Goal: Task Accomplishment & Management: Complete application form

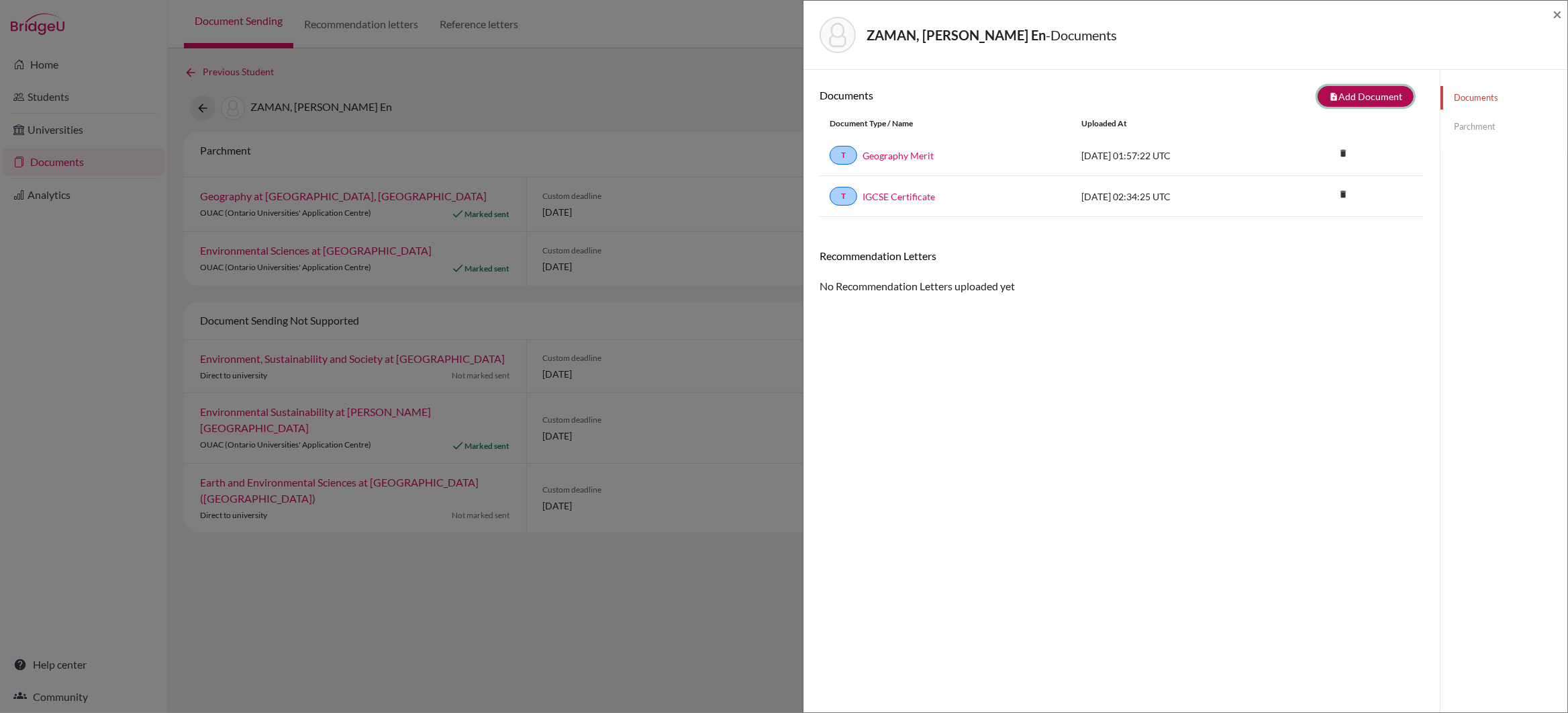
click at [1347, 99] on button "note_add Add Document" at bounding box center [1366, 96] width 96 height 20
select select "2"
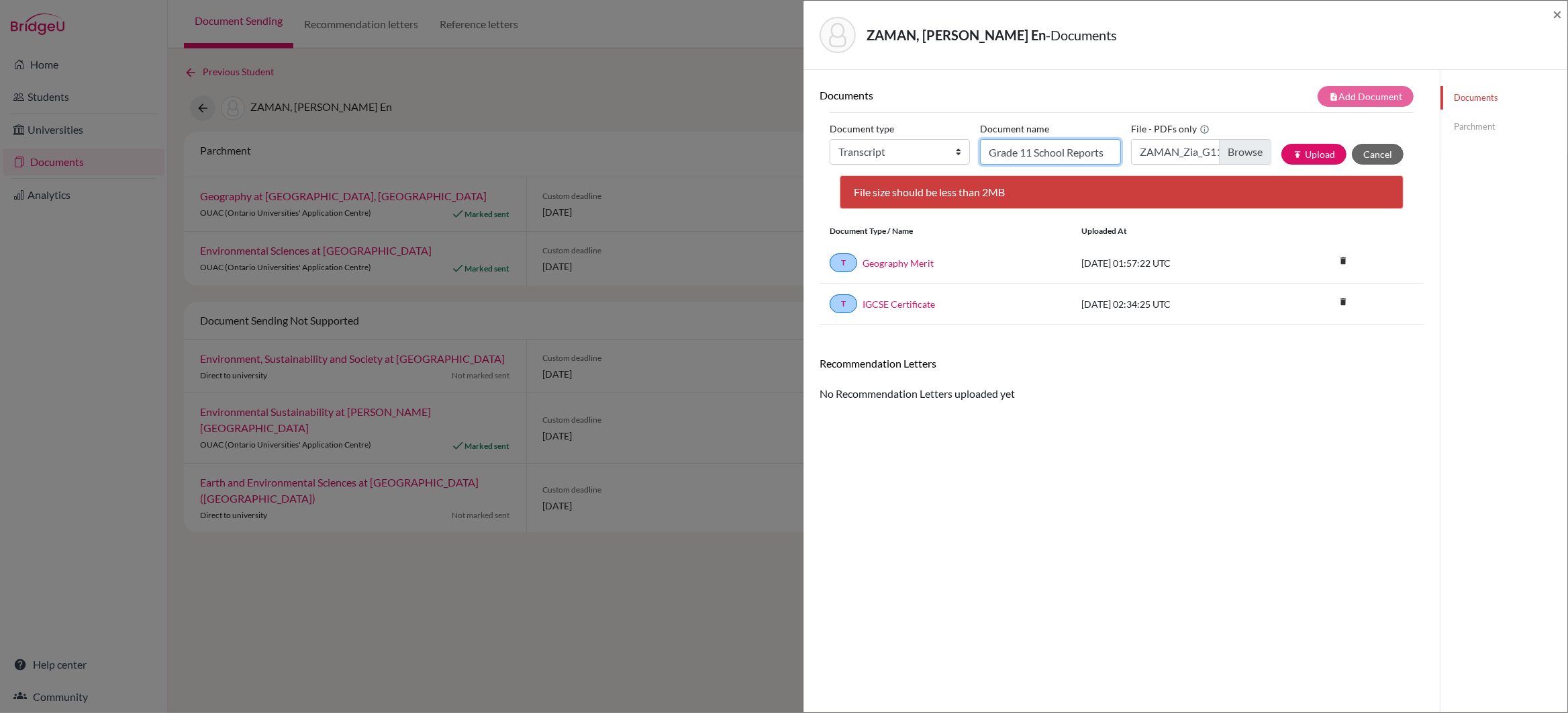
click at [1091, 157] on input "Grade 11 School Reports" at bounding box center [1050, 152] width 140 height 26
click at [1035, 155] on input "Grade 11 School Reports" at bounding box center [1050, 152] width 140 height 26
type input "High School Reports"
click at [1238, 154] on input "ZAMAN_Zia_G11_Reports.pdf" at bounding box center [1201, 152] width 140 height 26
click at [1375, 154] on button "Cancel" at bounding box center [1378, 153] width 52 height 20
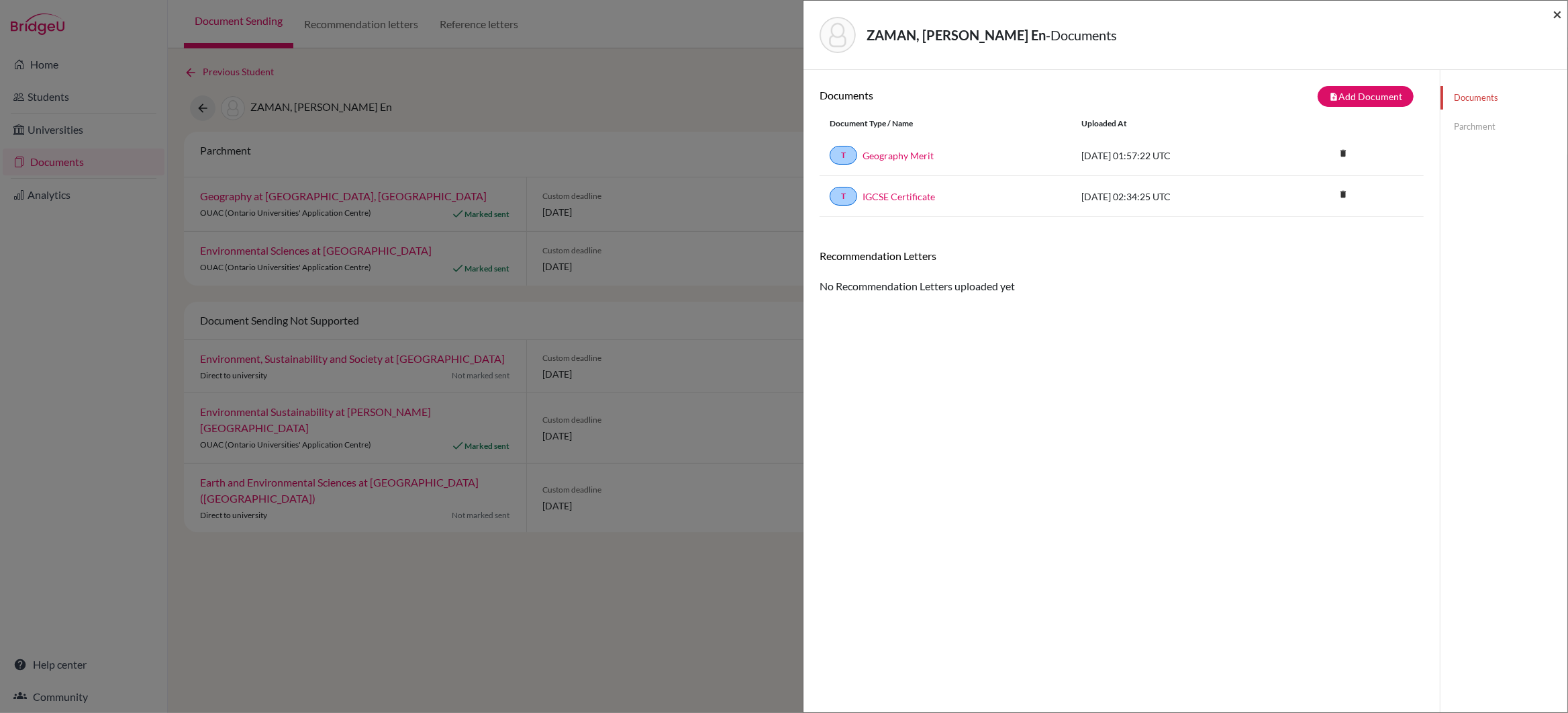
click at [1557, 14] on span "×" at bounding box center [1557, 14] width 9 height 20
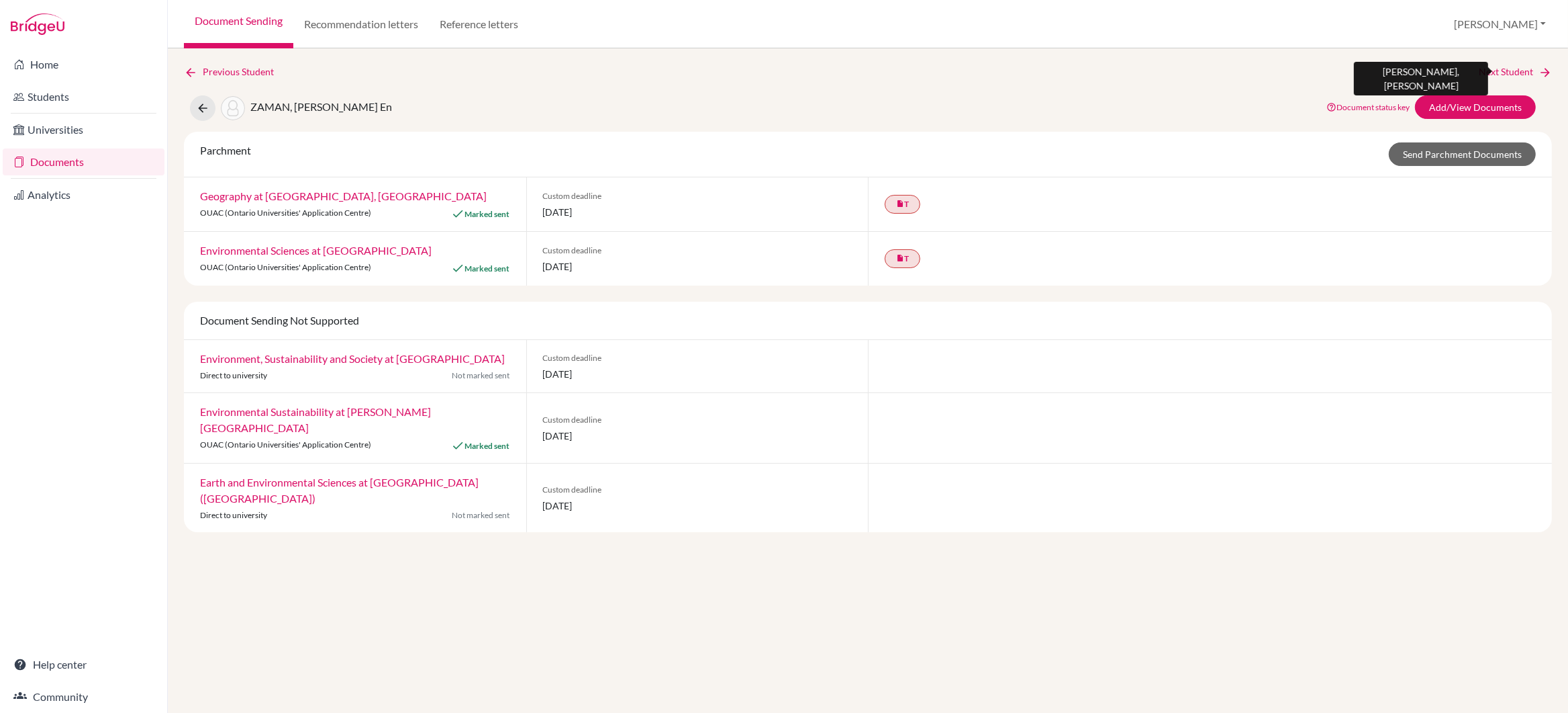
click at [1488, 68] on link "Next Student" at bounding box center [1516, 71] width 74 height 14
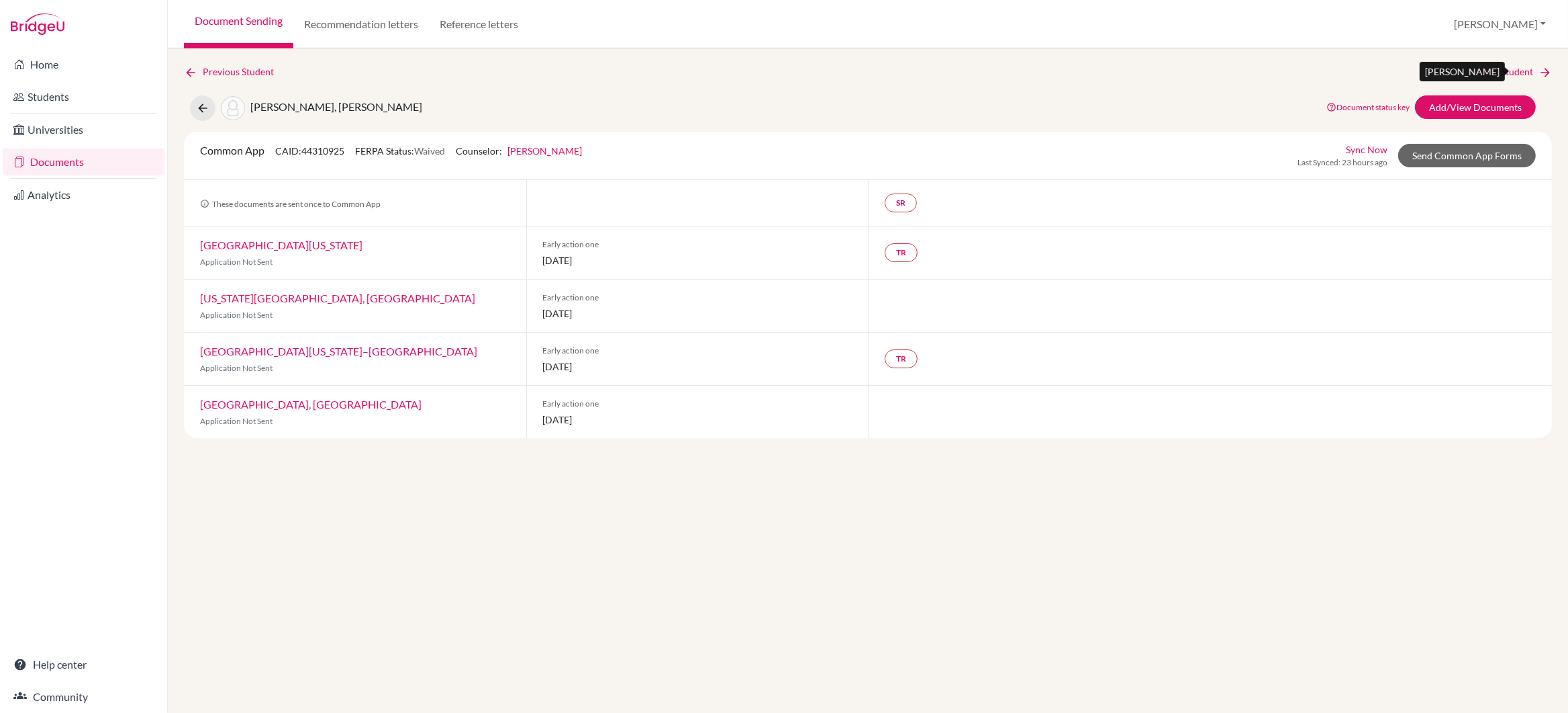
click at [1496, 71] on link "Next Student" at bounding box center [1516, 71] width 74 height 14
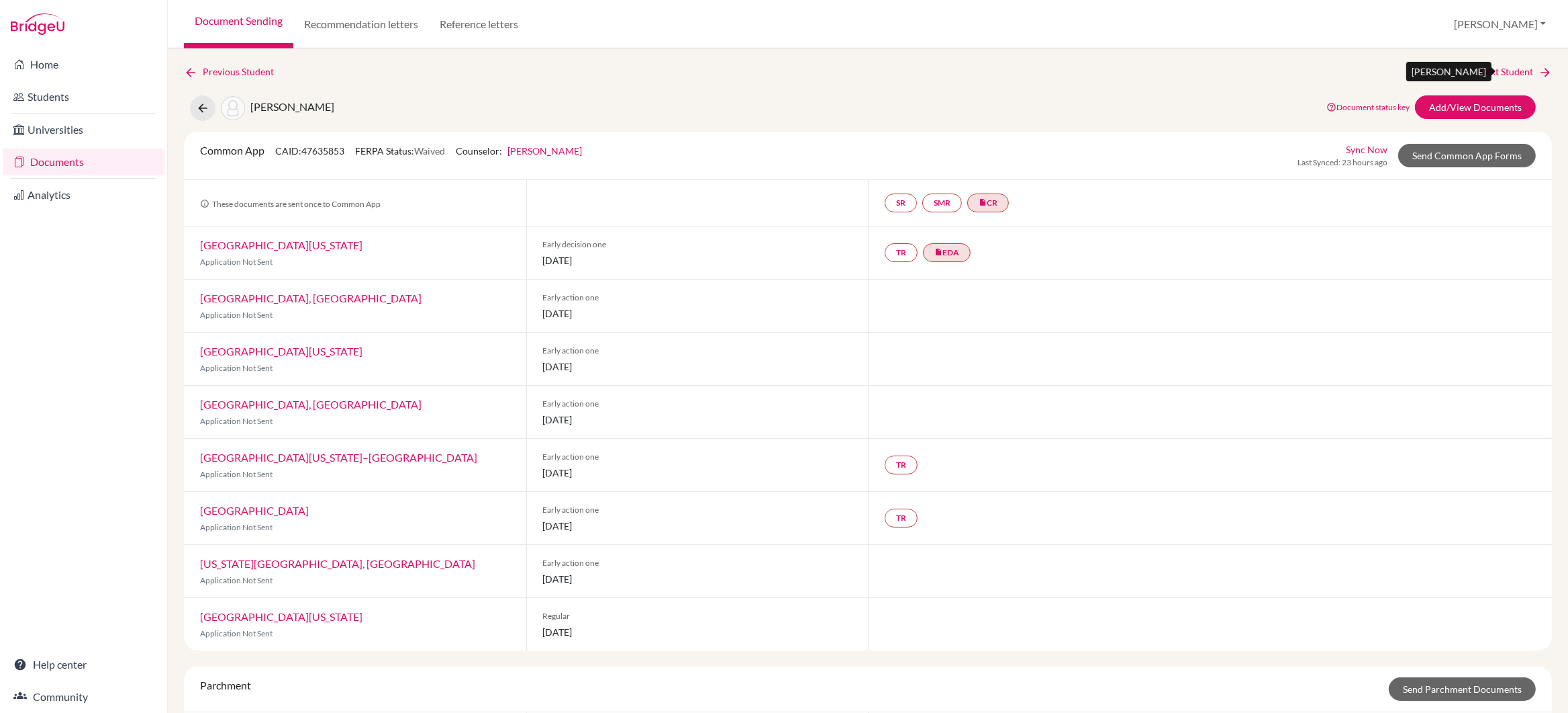
scroll to position [2, 0]
click at [1465, 150] on link "Send Common App Forms" at bounding box center [1467, 153] width 138 height 24
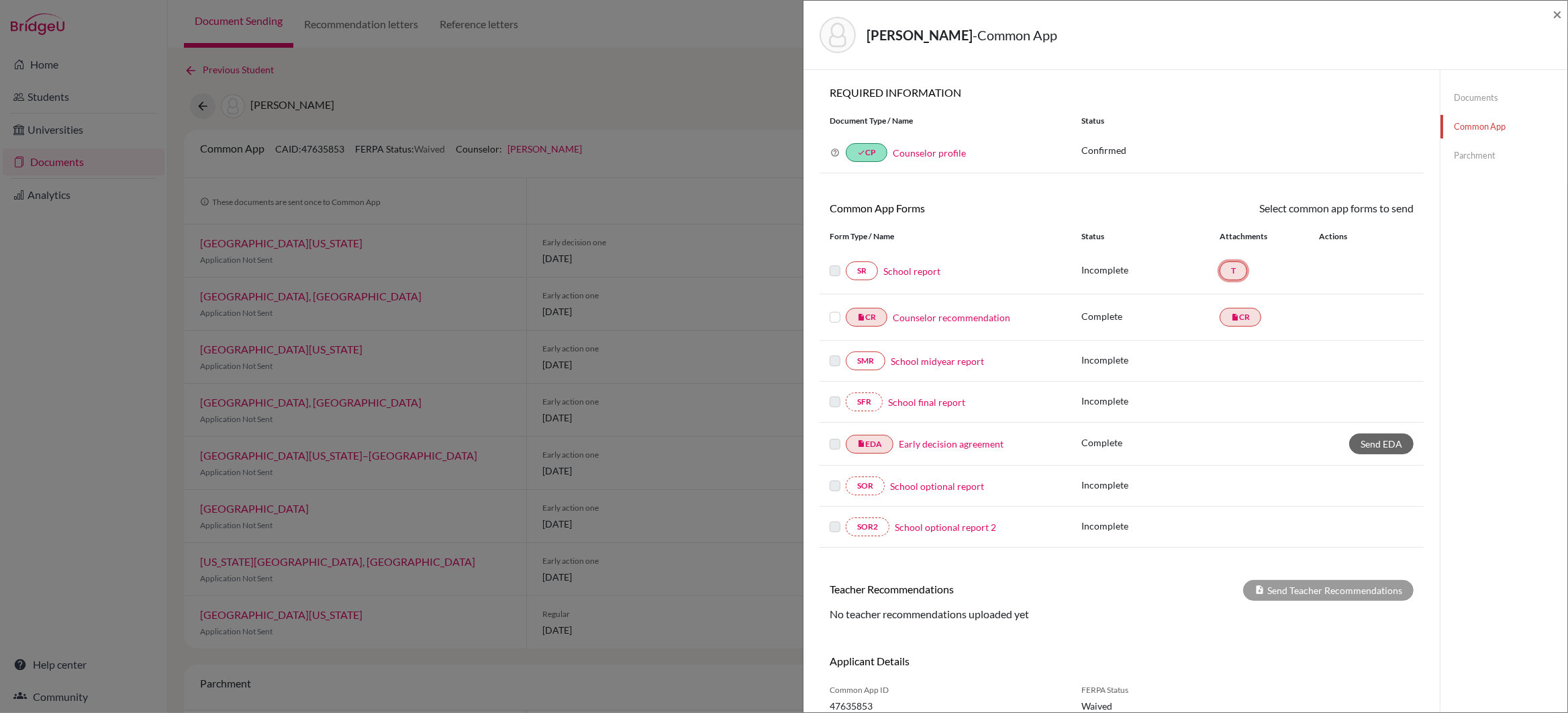
click at [1237, 273] on link "T" at bounding box center [1234, 270] width 27 height 19
click at [923, 272] on link "School report" at bounding box center [911, 271] width 57 height 14
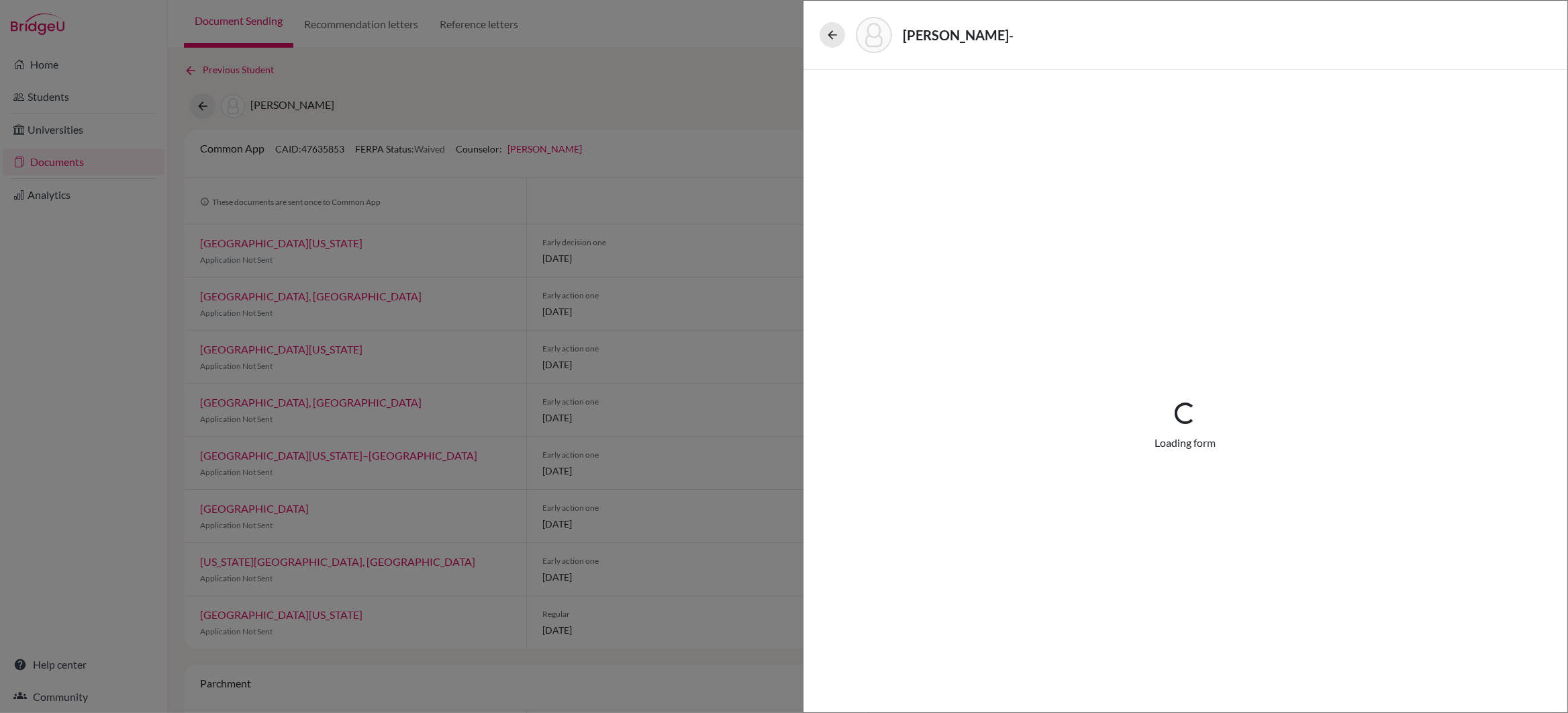
select select "4"
select select "672597"
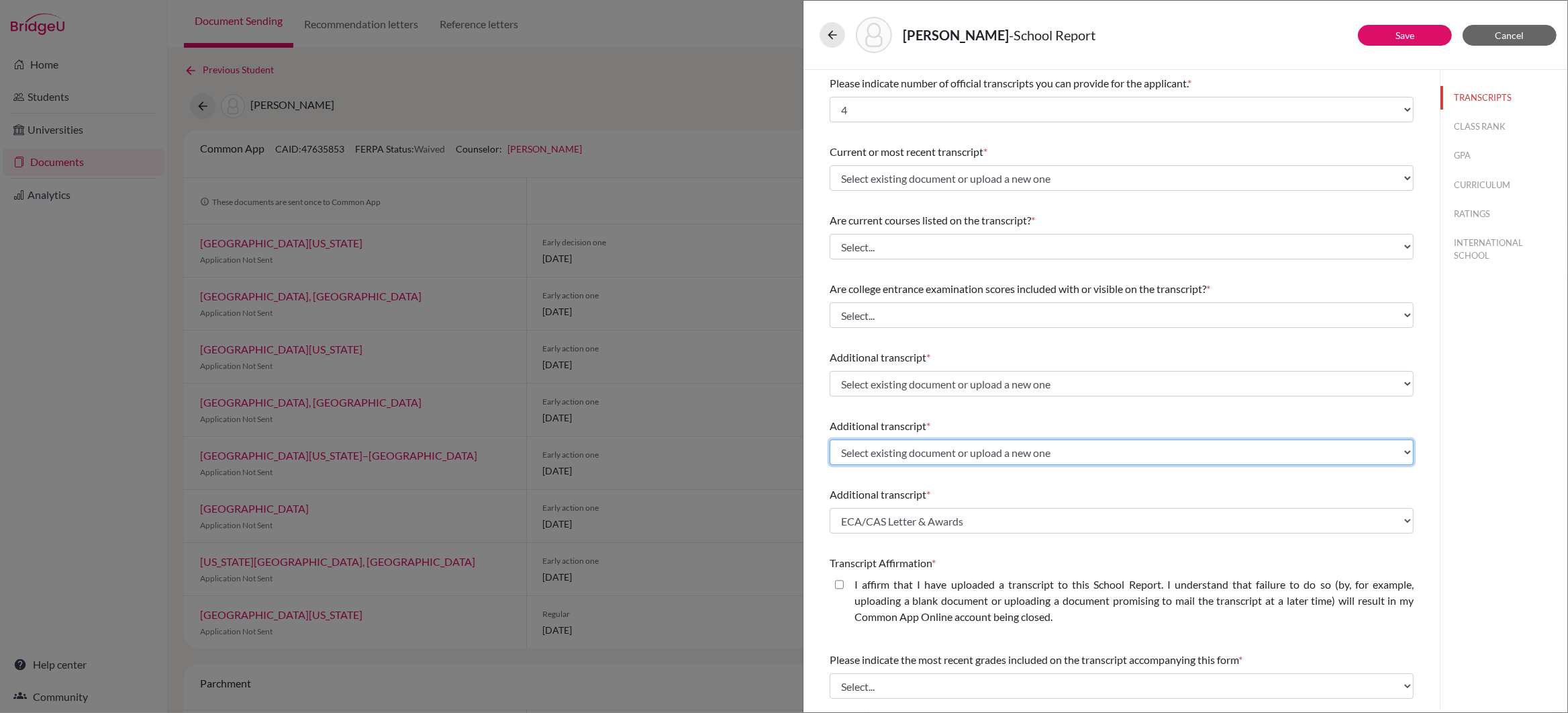
click at [1405, 452] on select "Select existing document or upload a new one ECA/CAS Letter & Awards Upload New…" at bounding box center [1121, 452] width 584 height 26
select select "Upload New File"
click at [829, 439] on select "Select existing document or upload a new one ECA/CAS Letter & Awards Upload New…" at bounding box center [1121, 452] width 584 height 26
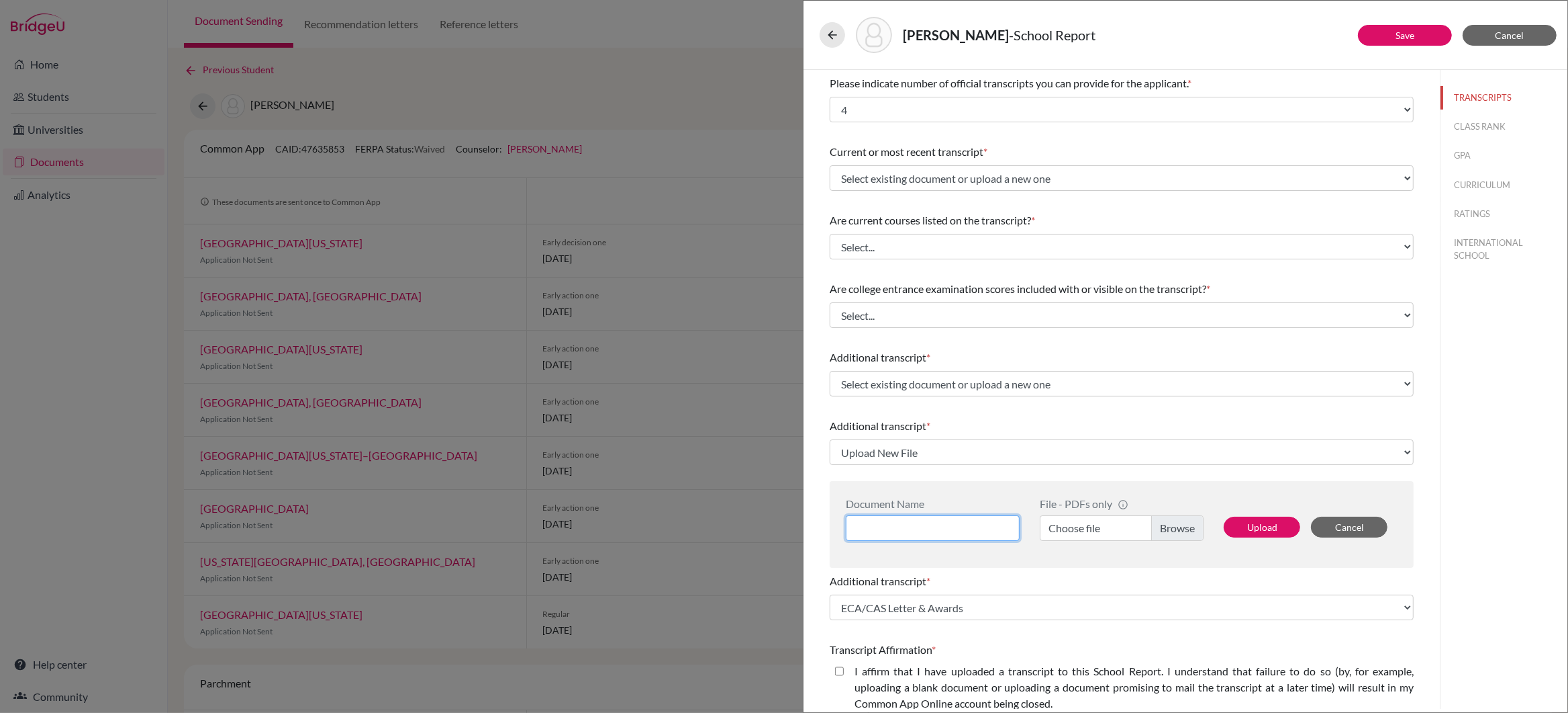
click at [894, 527] on input at bounding box center [933, 528] width 174 height 26
type input "Transfer Transcript_Grades_9_10"
click at [1169, 528] on label "Choose file" at bounding box center [1122, 528] width 164 height 26
click at [1169, 528] on input "Choose file" at bounding box center [1122, 528] width 164 height 26
click at [1267, 524] on button "Upload" at bounding box center [1262, 526] width 77 height 20
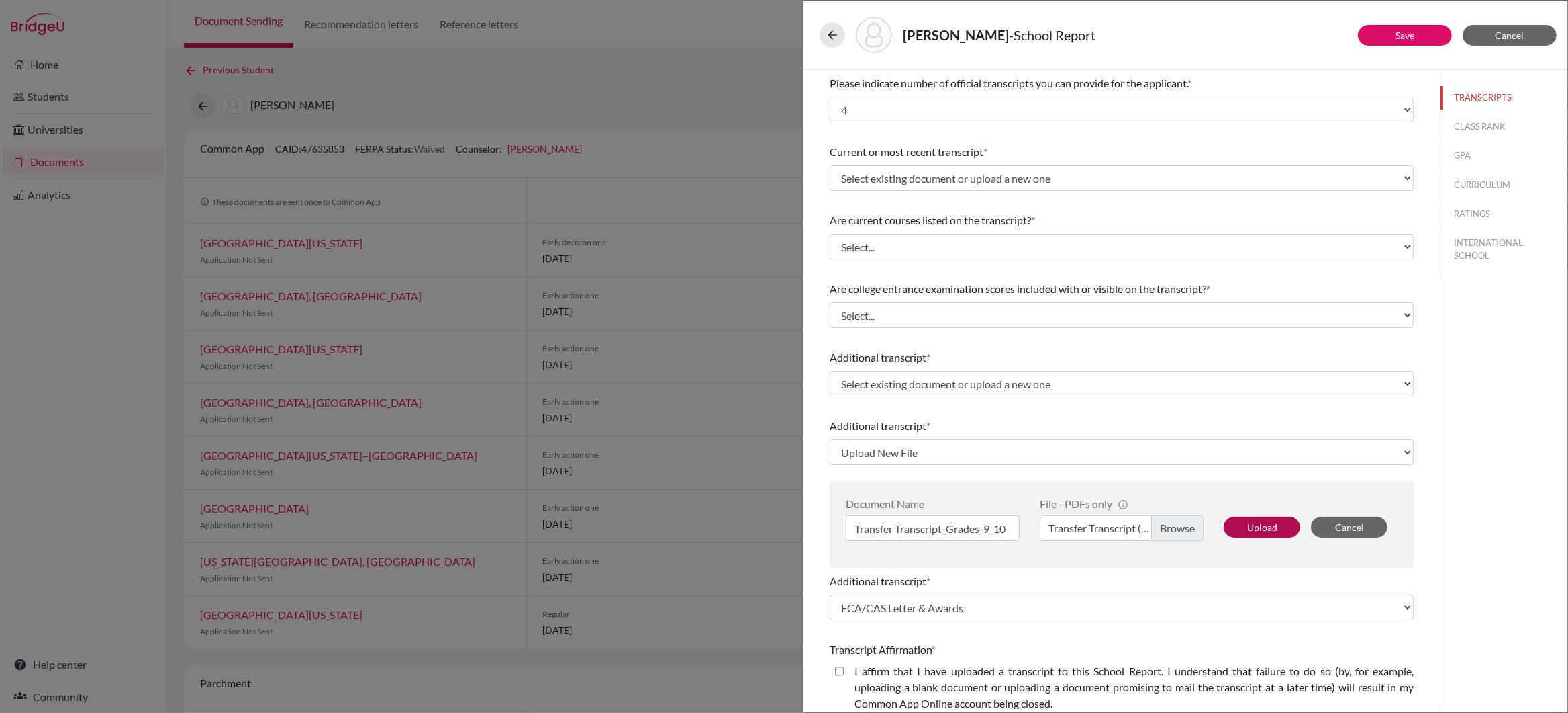
select select "677233"
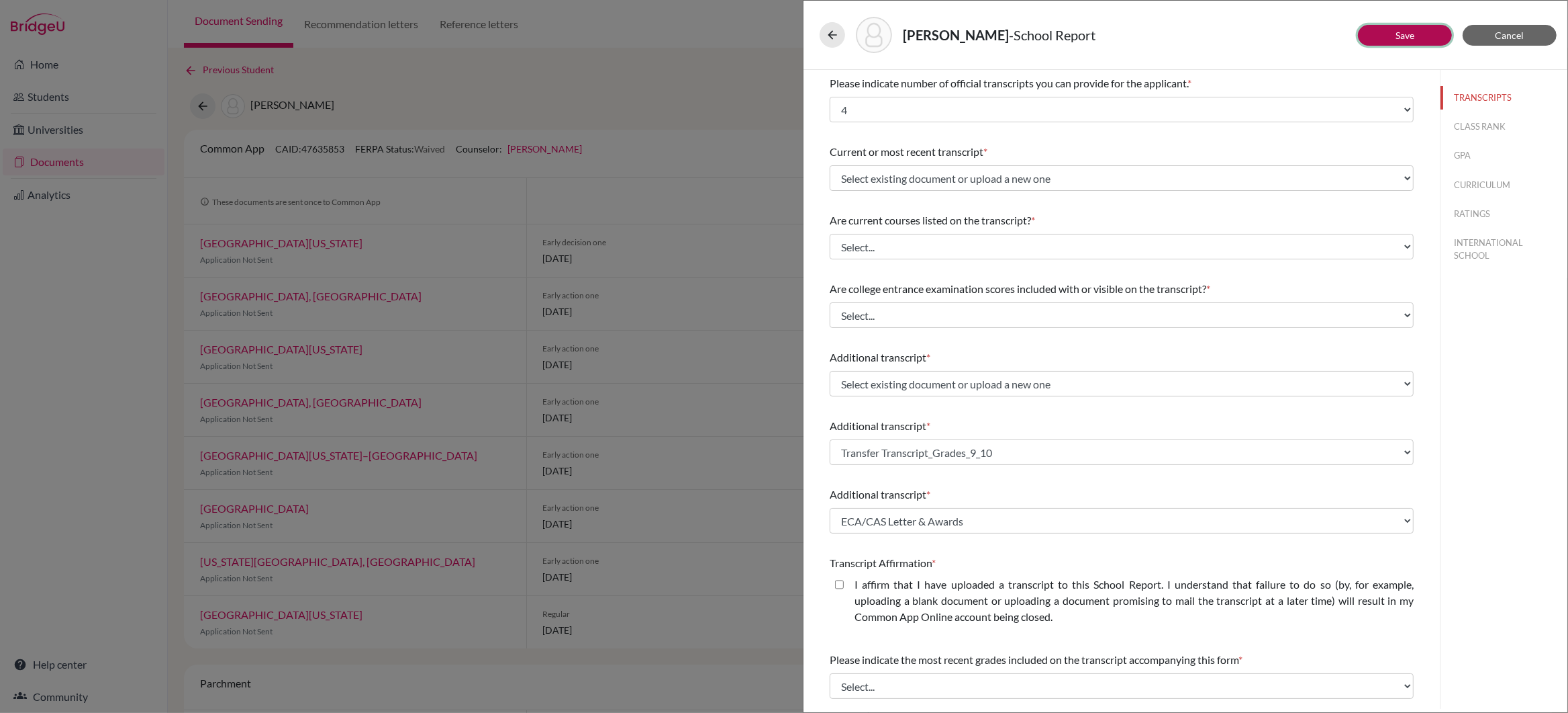
click at [1409, 36] on link "Save" at bounding box center [1405, 35] width 19 height 11
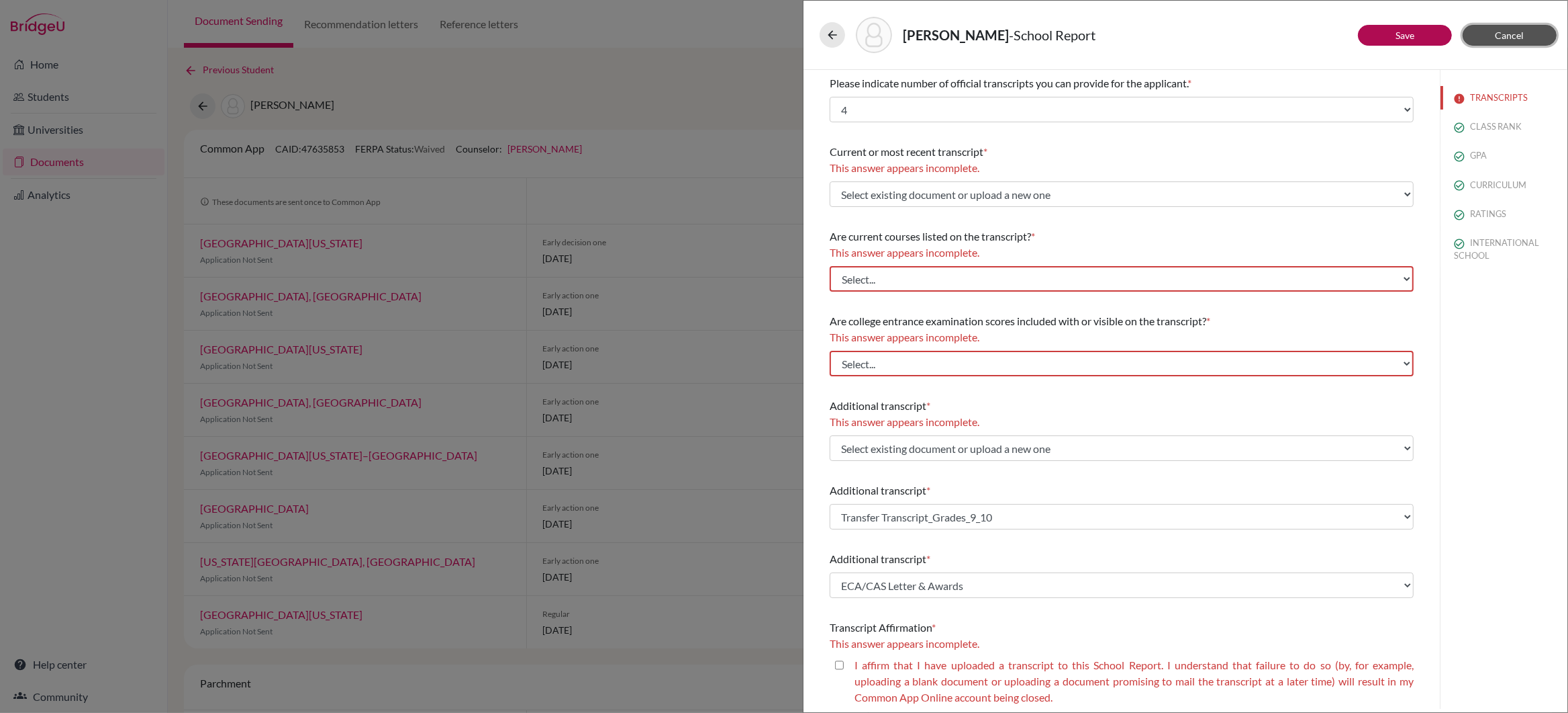
click at [1512, 31] on span "Cancel" at bounding box center [1510, 35] width 29 height 11
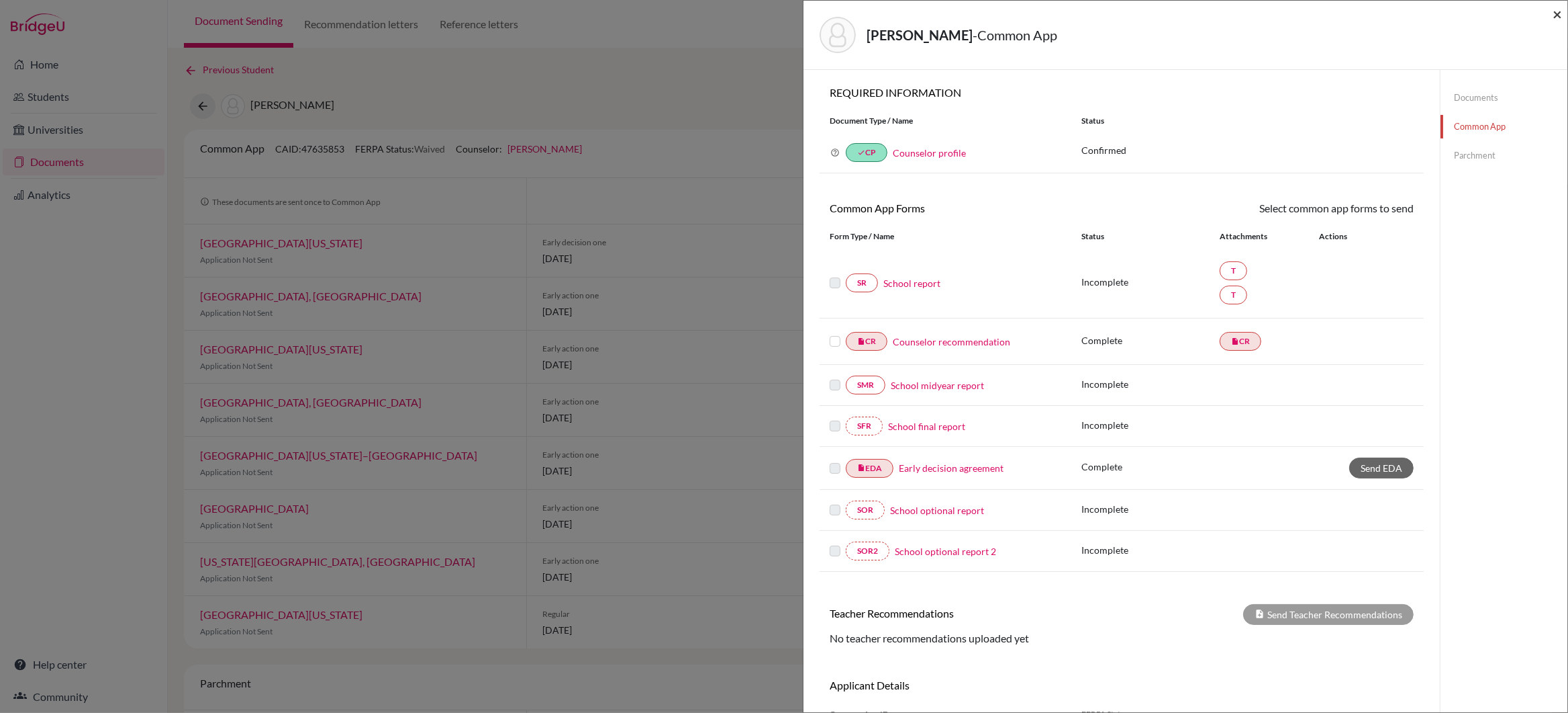
click at [1557, 14] on span "×" at bounding box center [1557, 14] width 9 height 20
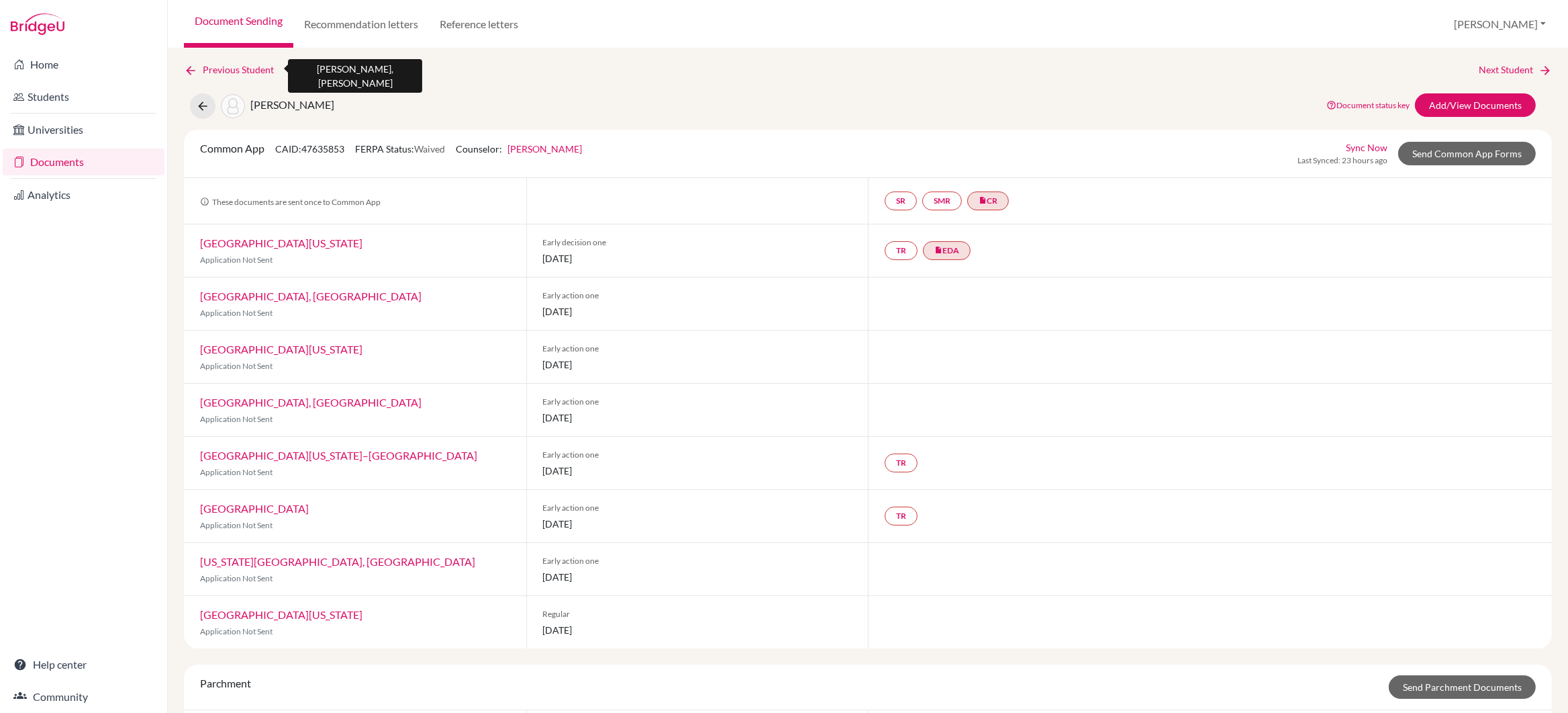
click at [237, 69] on link "Previous Student" at bounding box center [234, 69] width 101 height 14
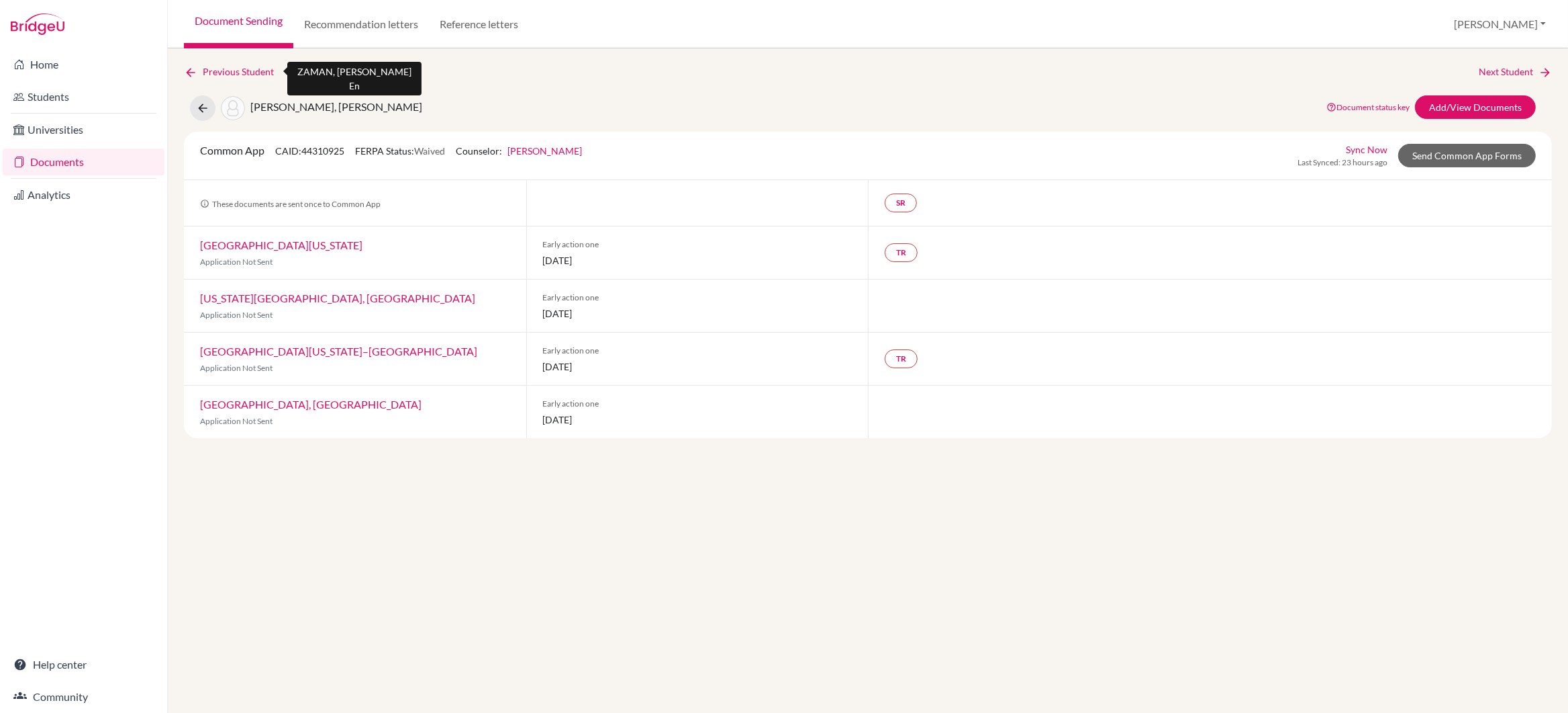
click at [237, 69] on link "Previous Student" at bounding box center [234, 71] width 101 height 14
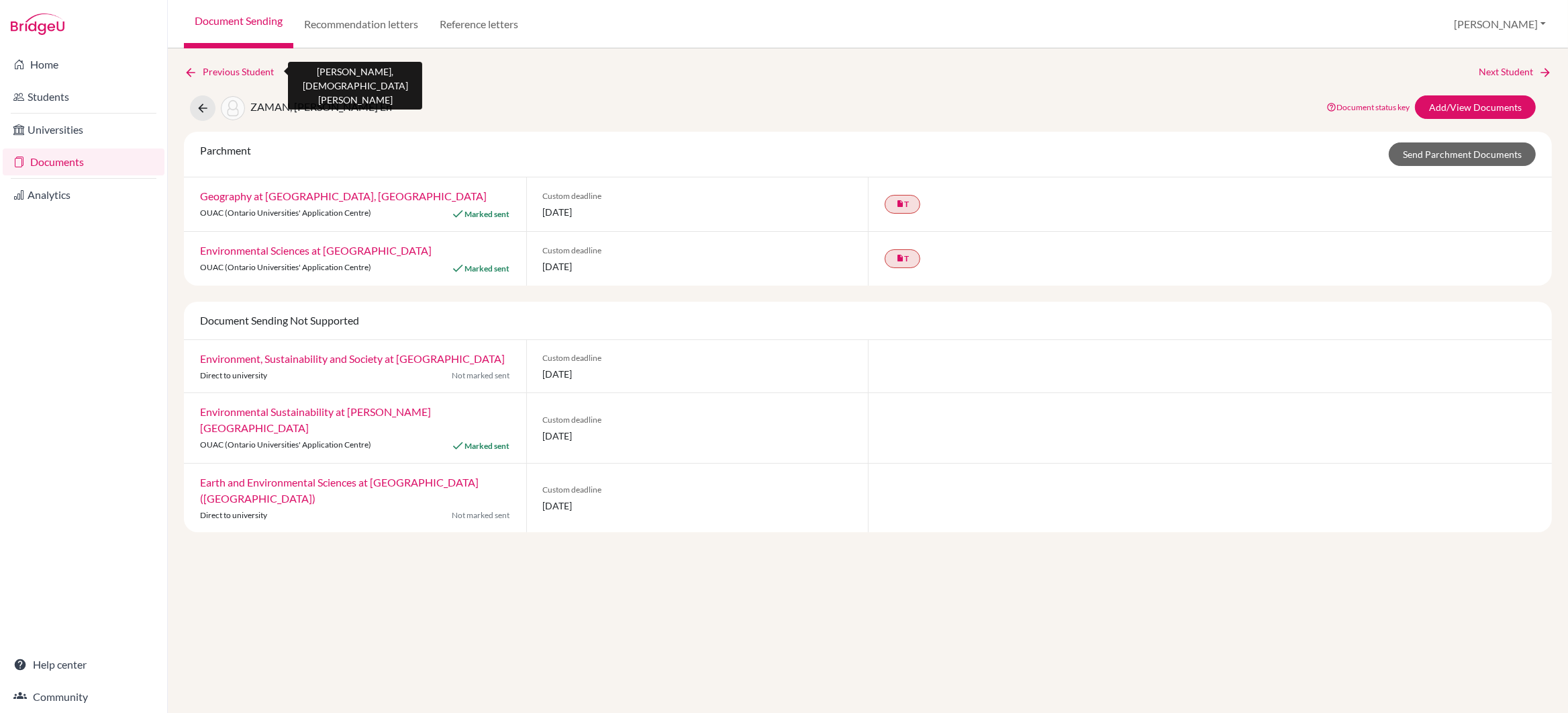
click at [237, 69] on link "Previous Student" at bounding box center [234, 71] width 101 height 14
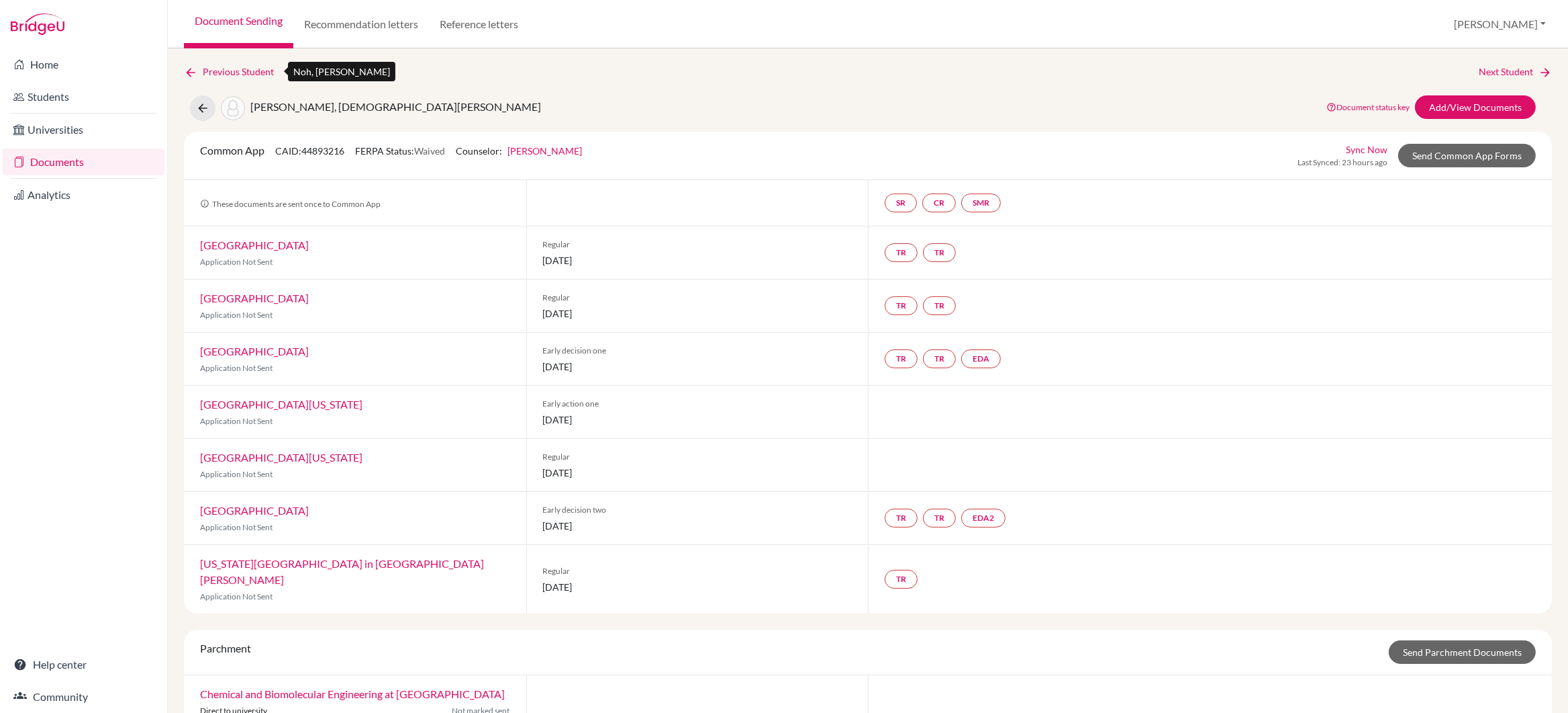
click at [237, 69] on link "Previous Student" at bounding box center [234, 71] width 101 height 14
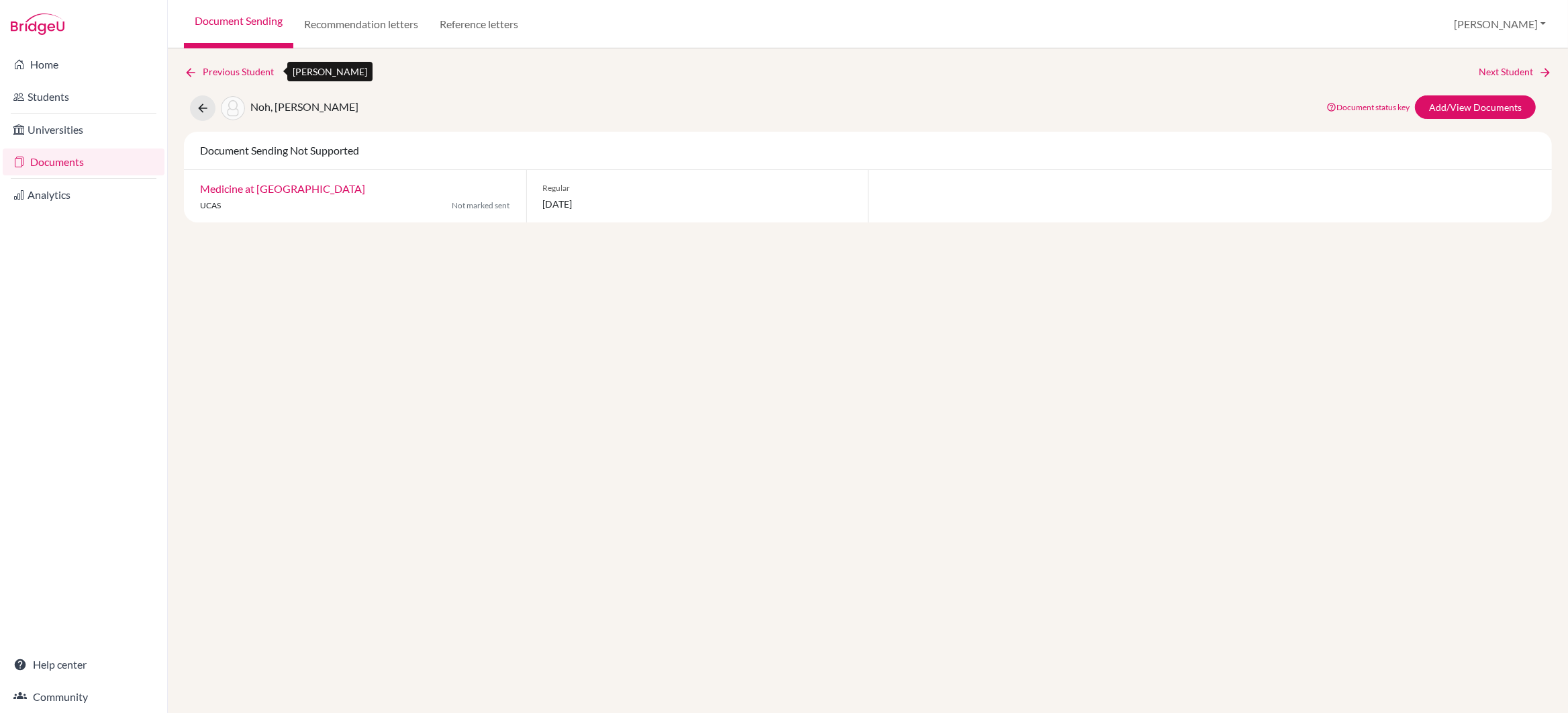
click at [237, 69] on link "Previous Student" at bounding box center [234, 71] width 101 height 14
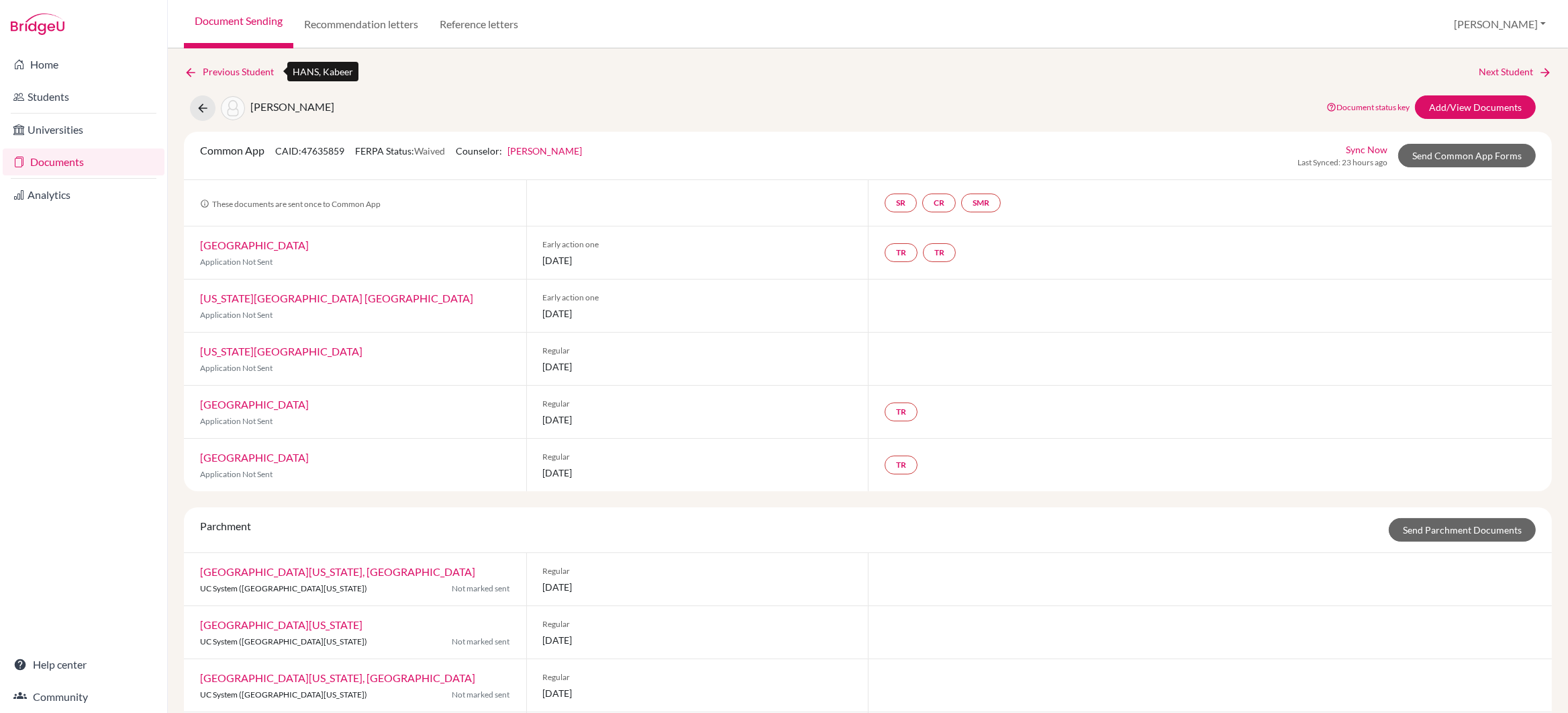
click at [237, 69] on link "Previous Student" at bounding box center [234, 71] width 101 height 14
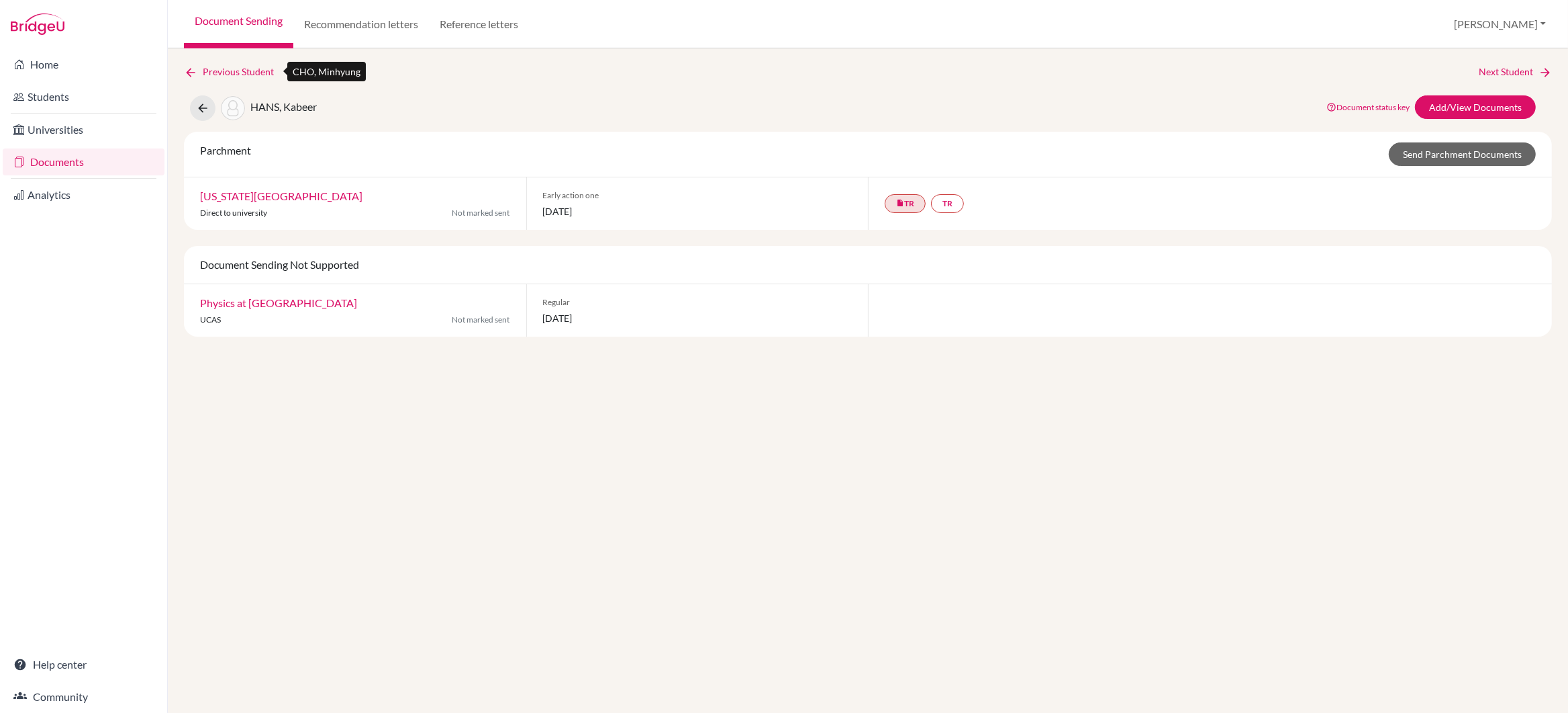
click at [237, 69] on link "Previous Student" at bounding box center [234, 71] width 101 height 14
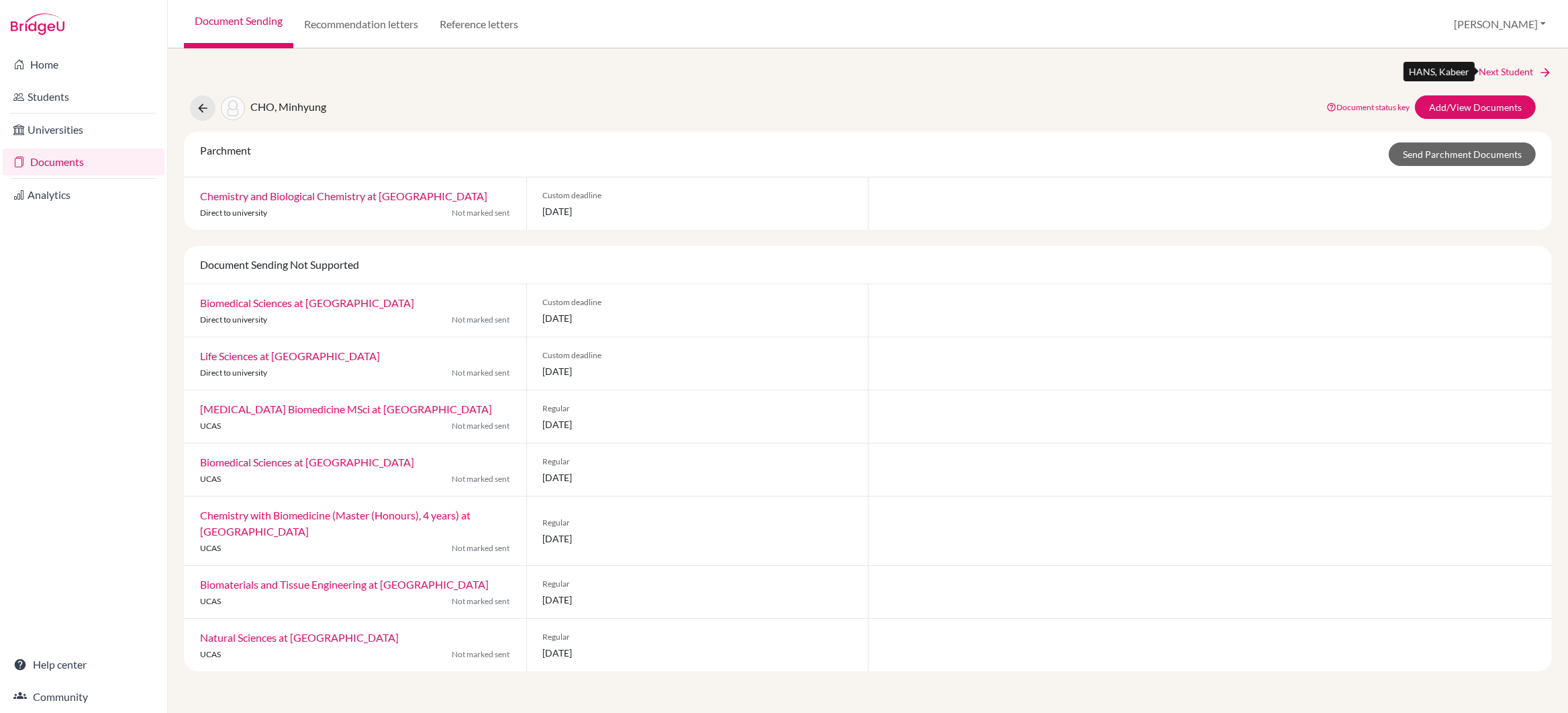
click at [1494, 68] on link "Next Student" at bounding box center [1516, 71] width 74 height 14
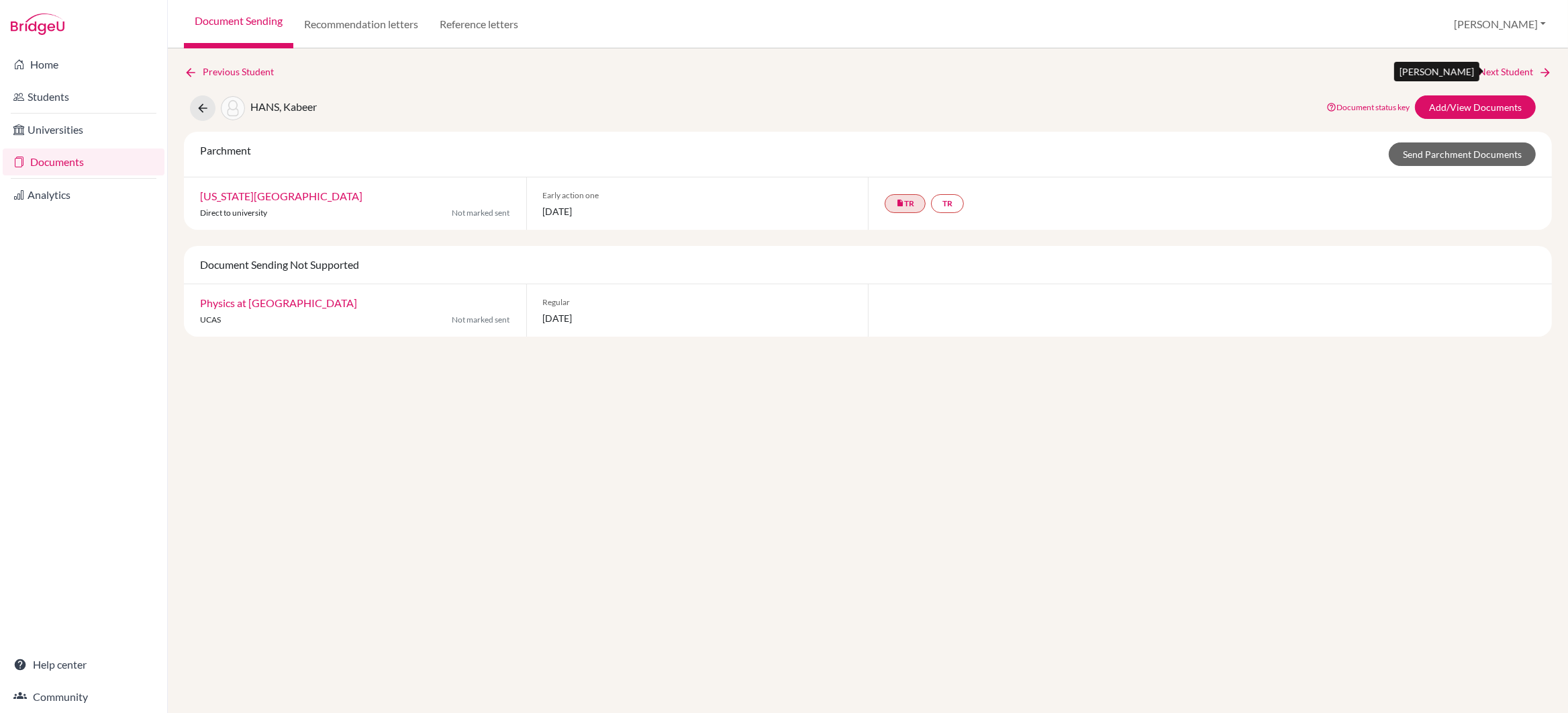
click at [1493, 68] on link "Next Student" at bounding box center [1516, 71] width 74 height 14
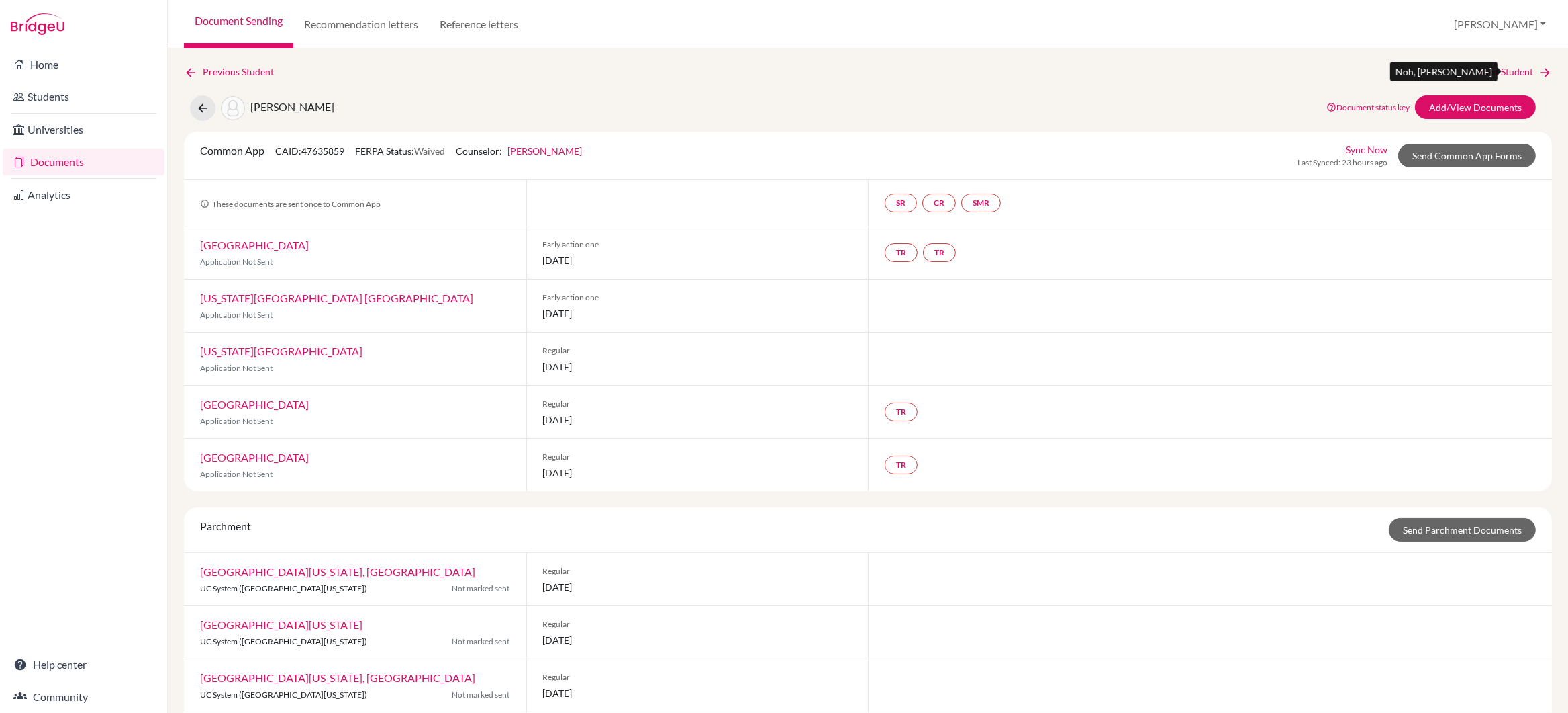
click at [1493, 68] on link "Next Student" at bounding box center [1516, 71] width 74 height 14
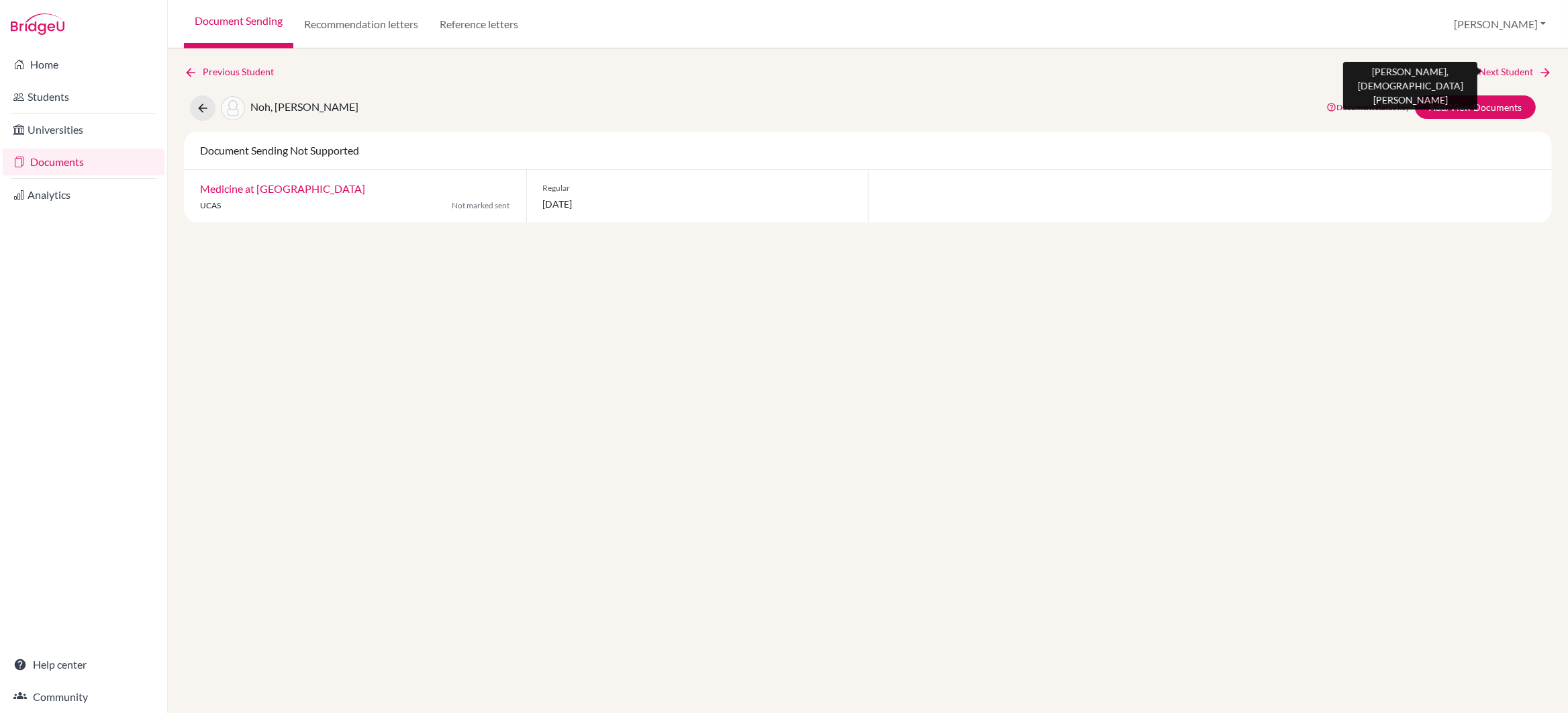
click at [1493, 68] on link "Next Student" at bounding box center [1516, 71] width 74 height 14
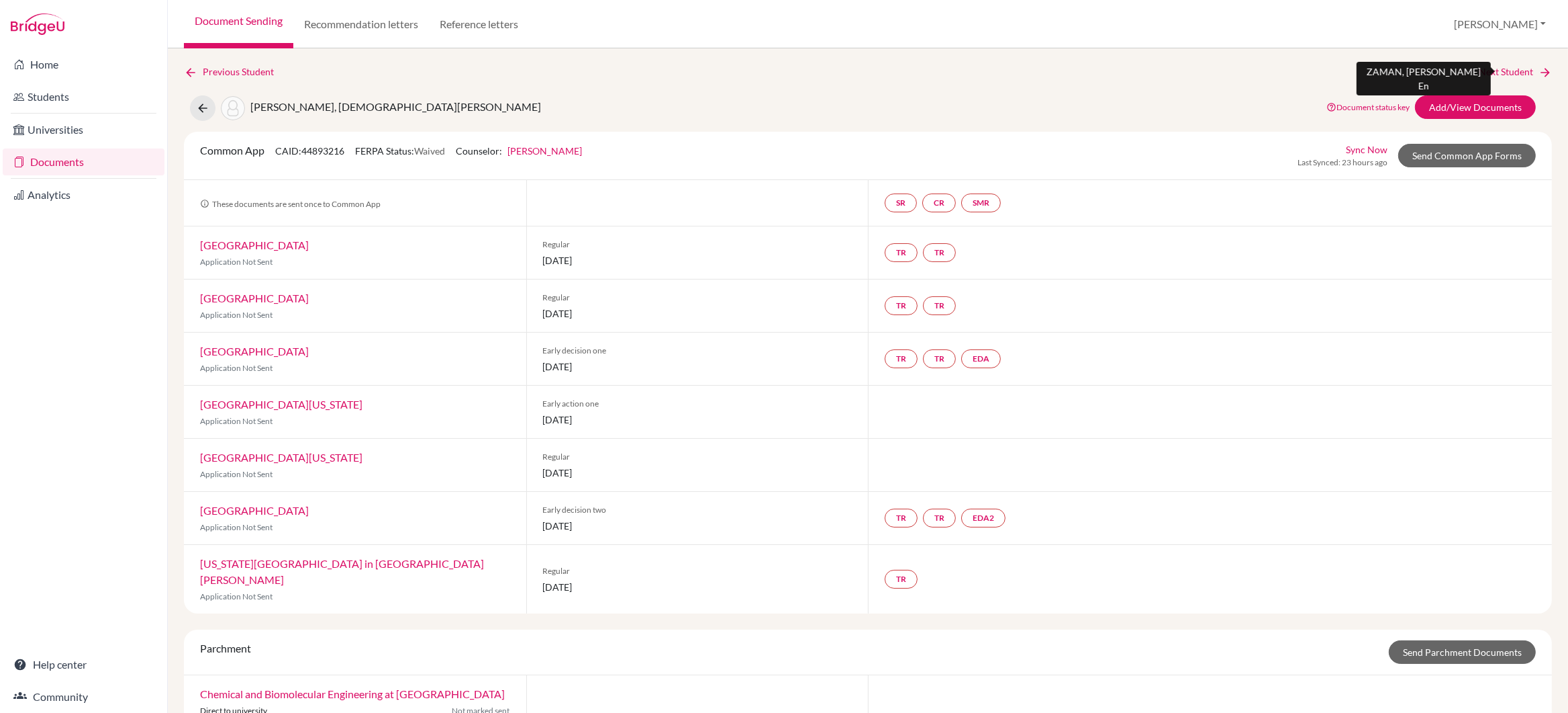
click at [1493, 68] on link "Next Student" at bounding box center [1516, 71] width 74 height 14
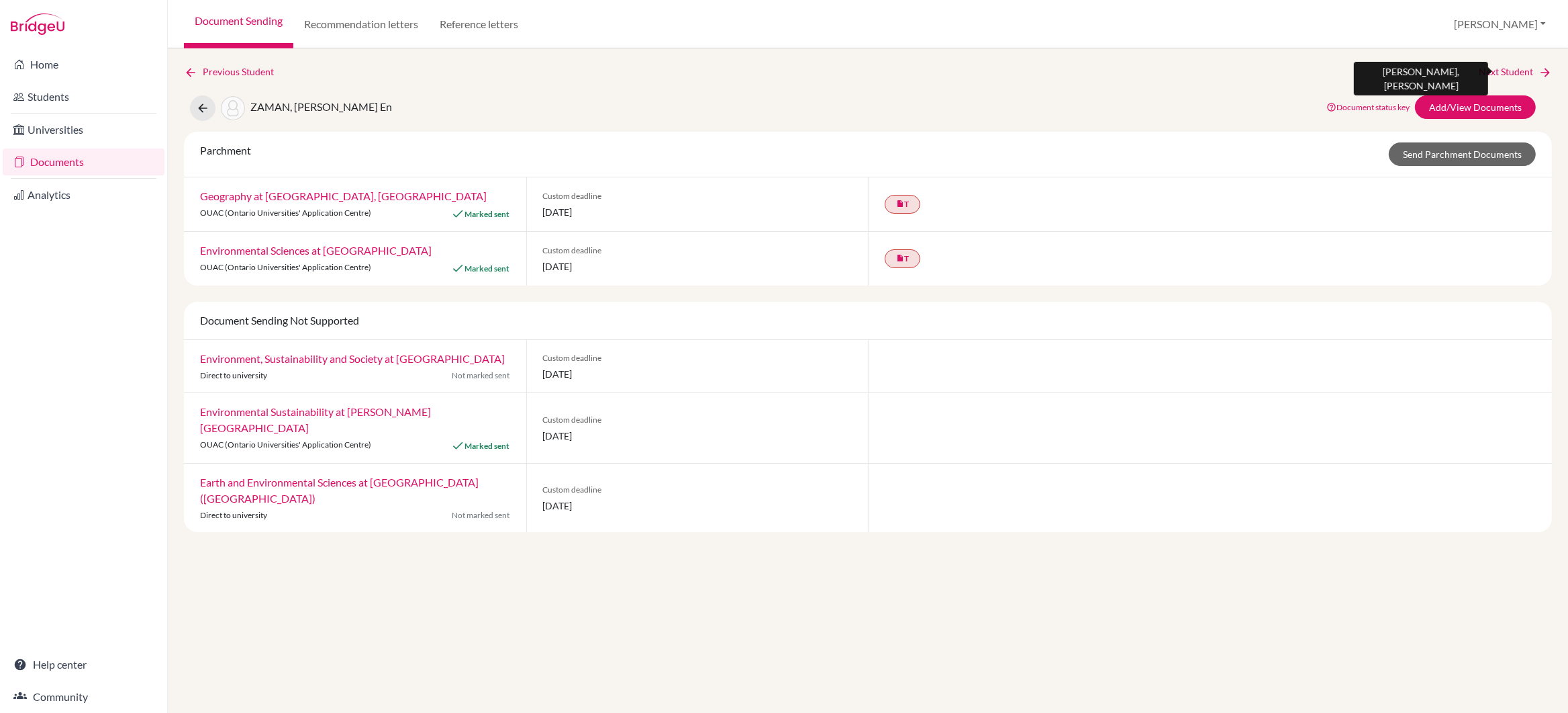
click at [1507, 72] on link "Next Student" at bounding box center [1516, 71] width 74 height 14
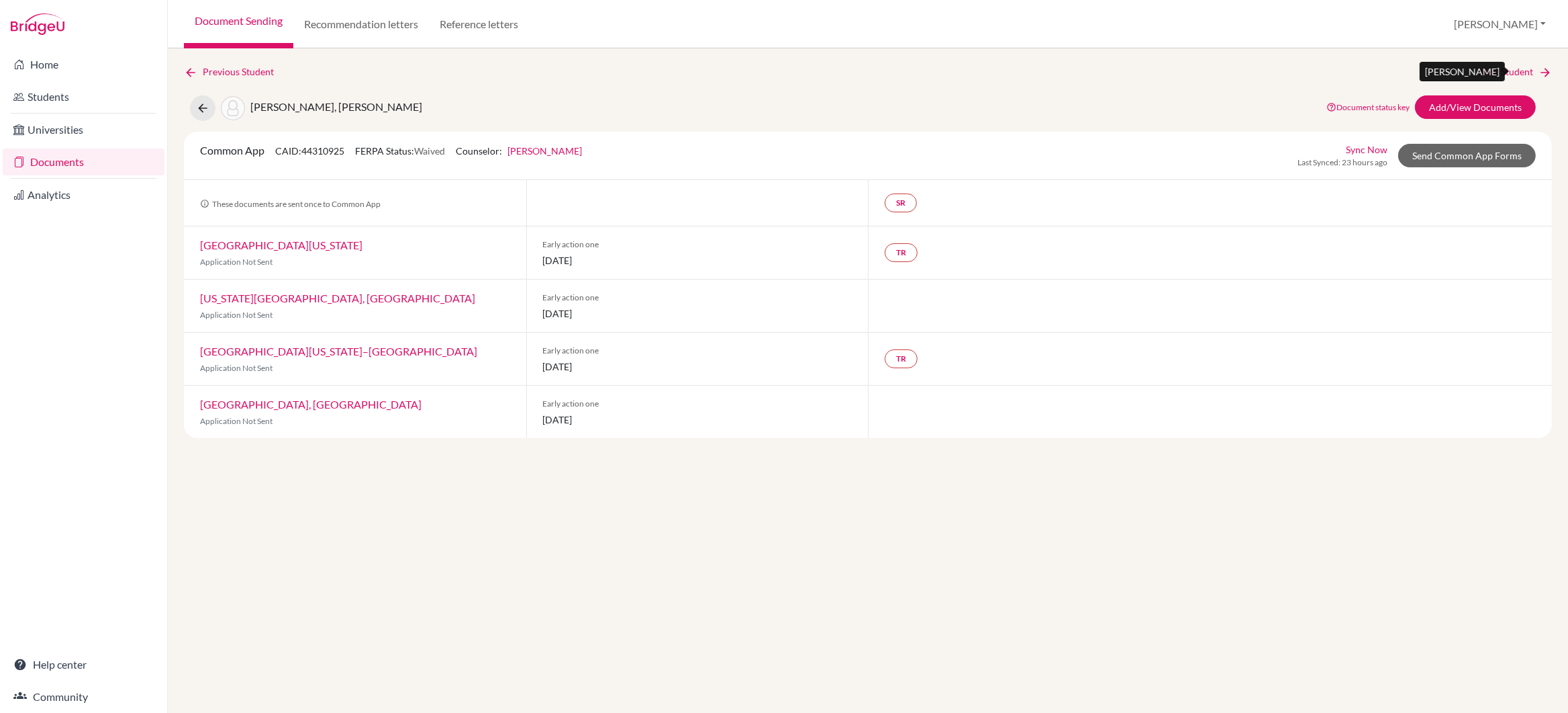
click at [1507, 72] on link "Next Student" at bounding box center [1516, 71] width 74 height 14
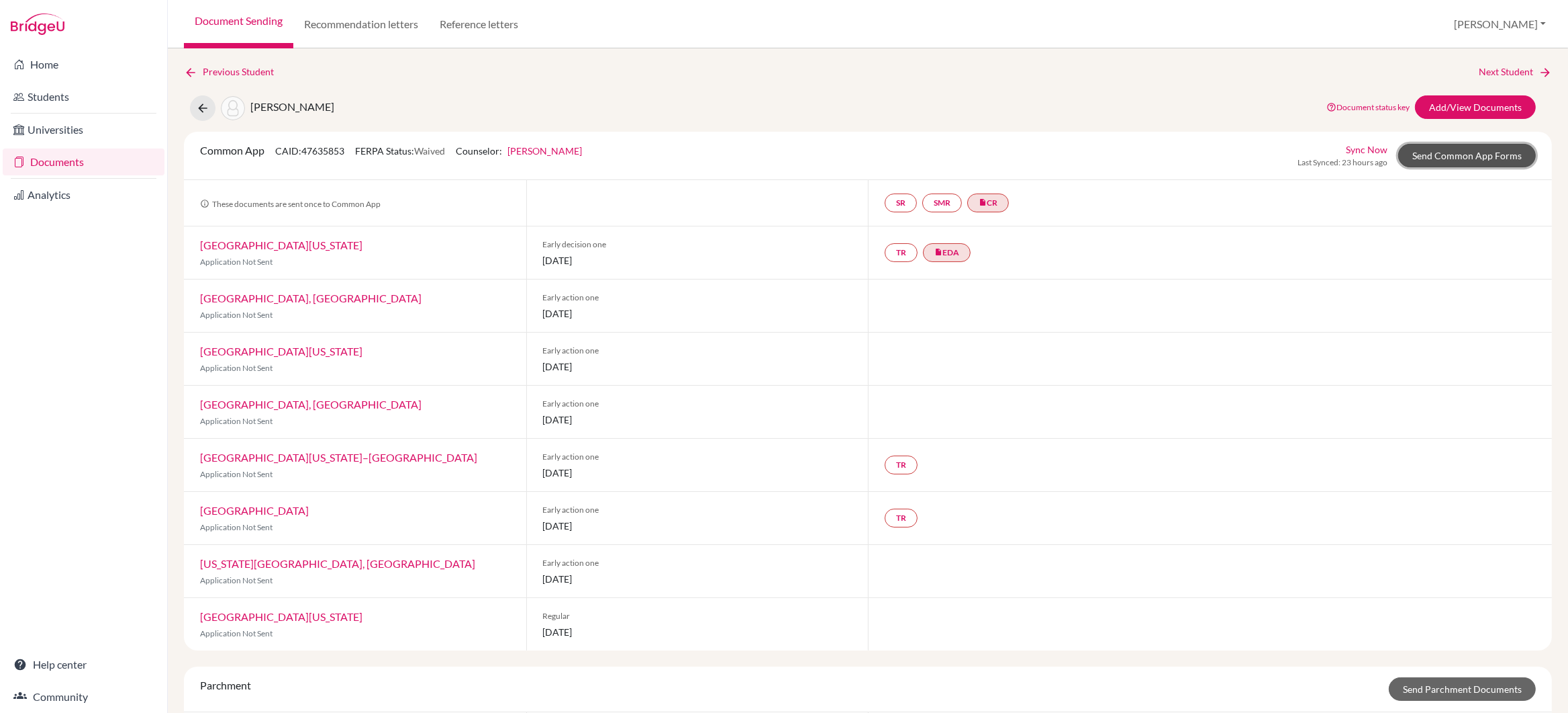
click at [1467, 154] on link "Send Common App Forms" at bounding box center [1467, 155] width 138 height 24
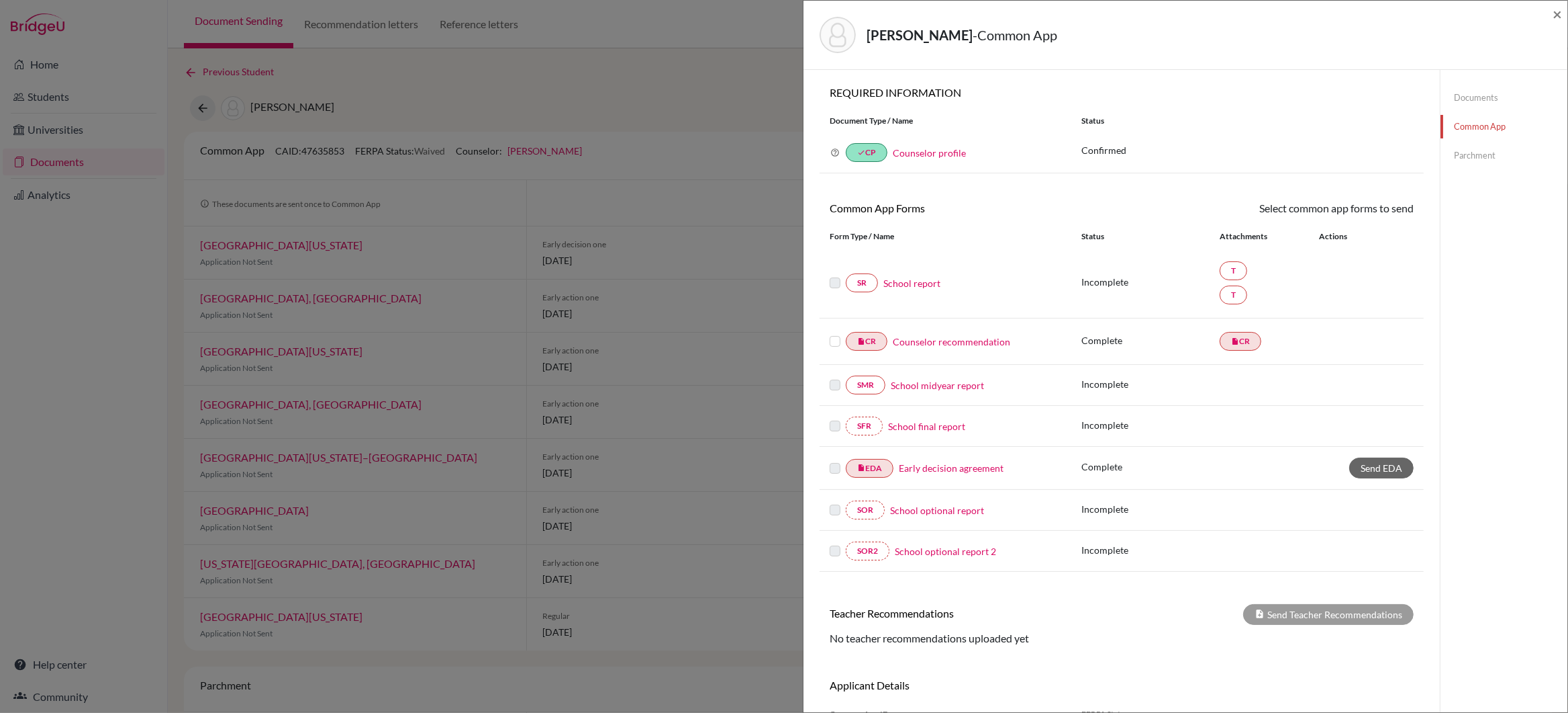
click at [902, 281] on link "School report" at bounding box center [911, 283] width 57 height 14
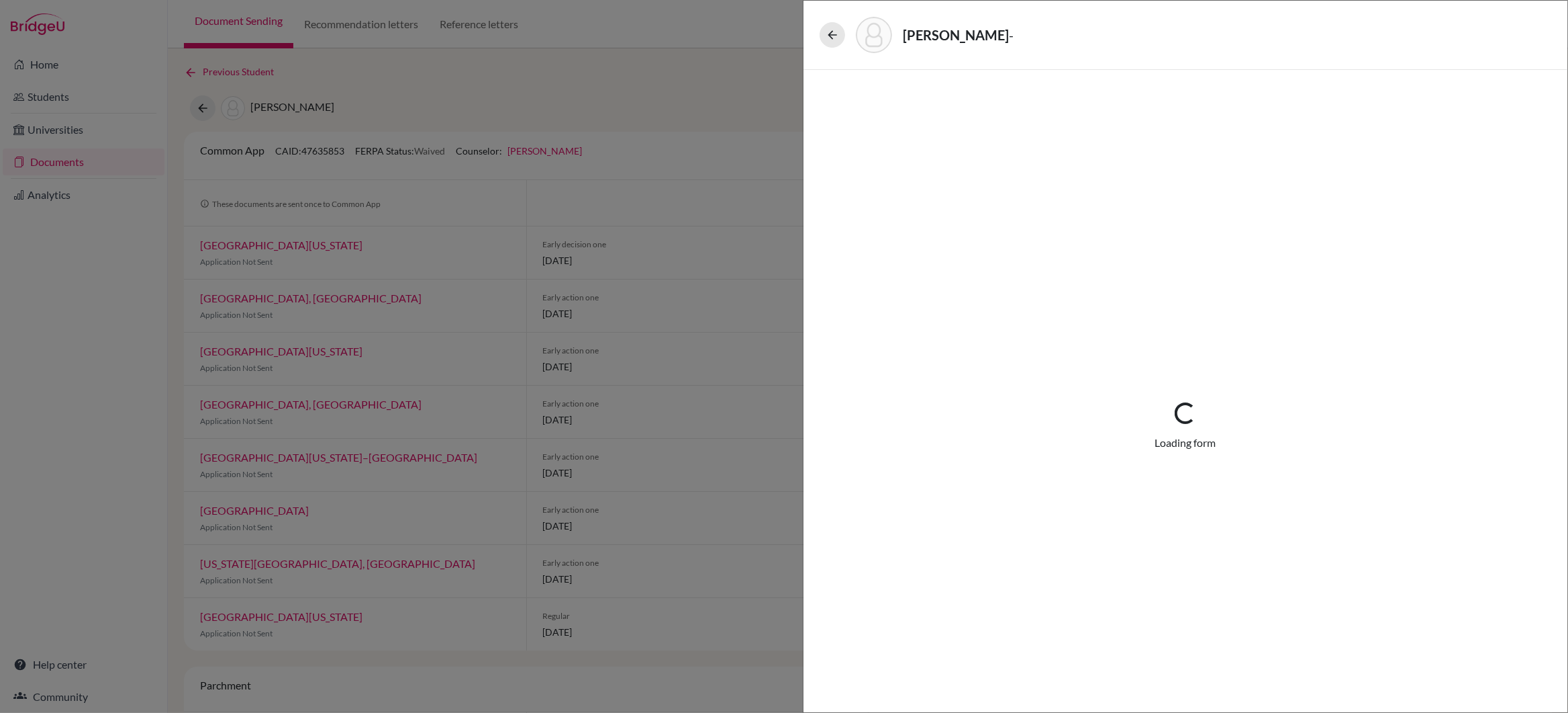
select select "4"
select select "677233"
select select "672597"
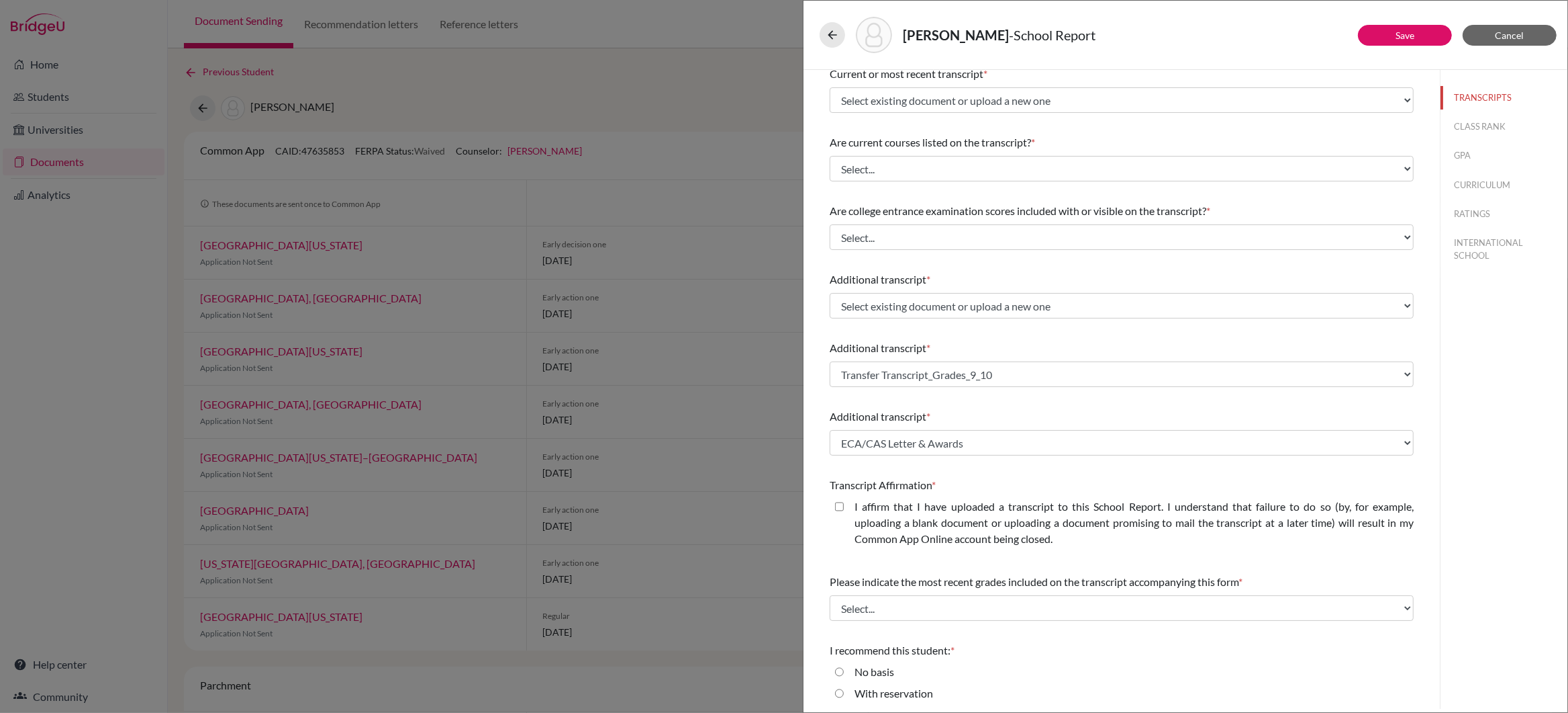
scroll to position [144, 0]
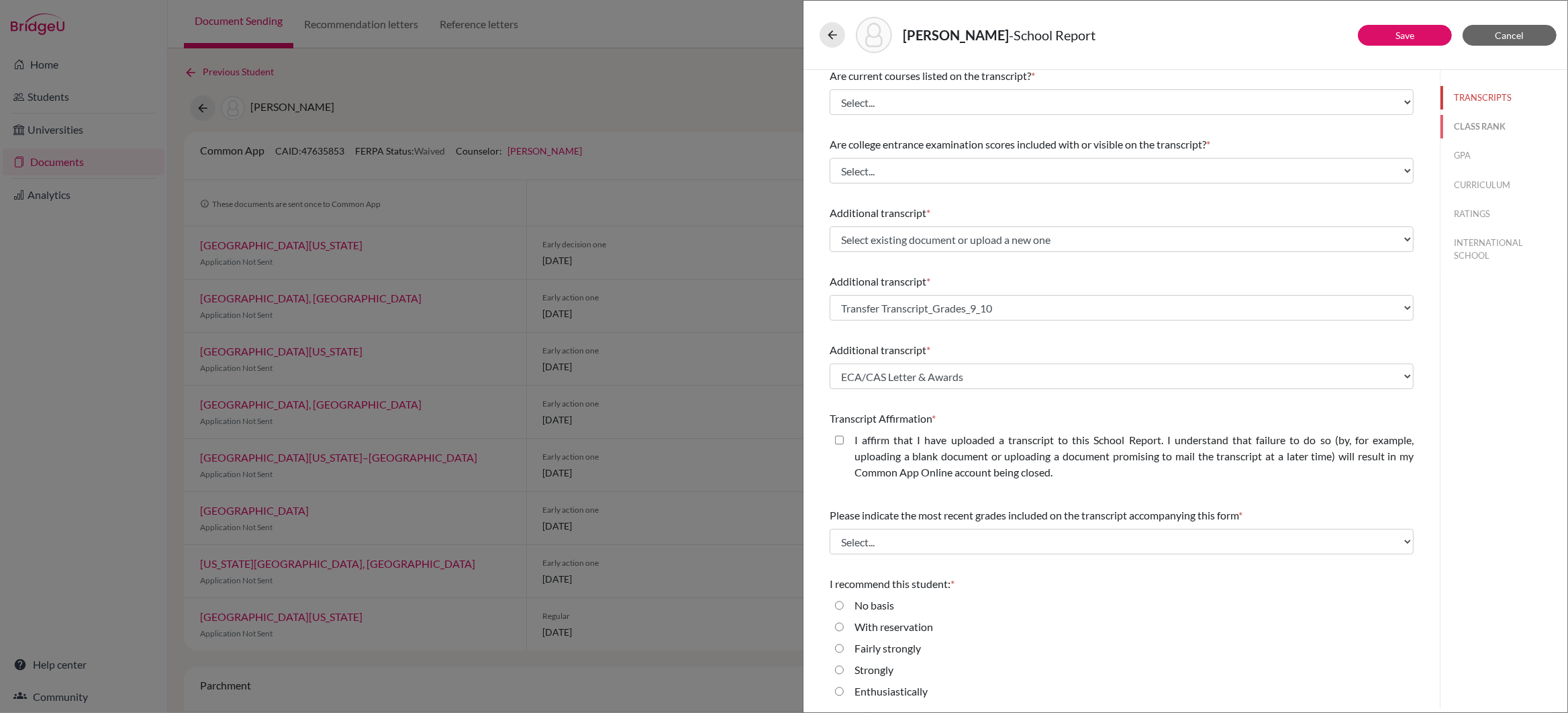
click at [1492, 124] on button "CLASS RANK" at bounding box center [1504, 126] width 127 height 24
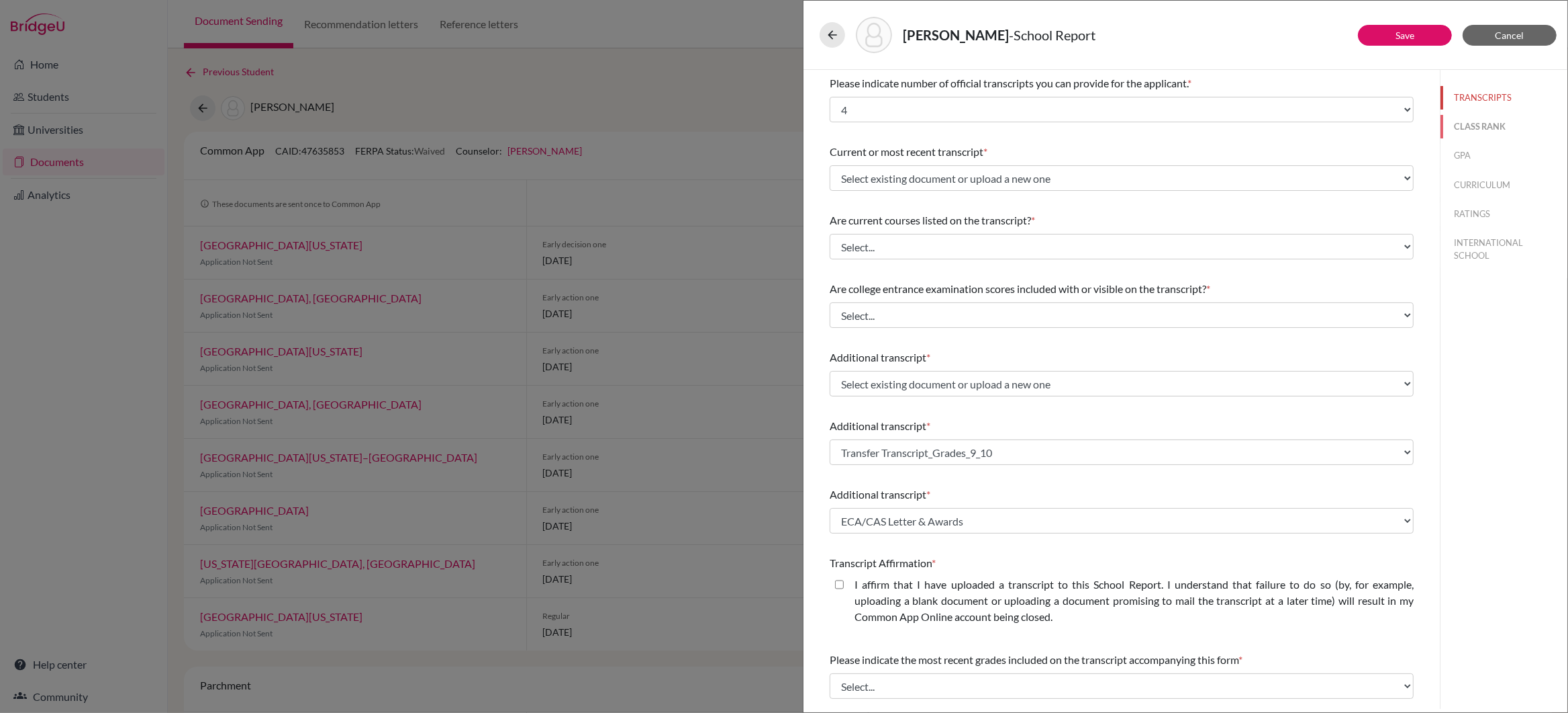
select select "5"
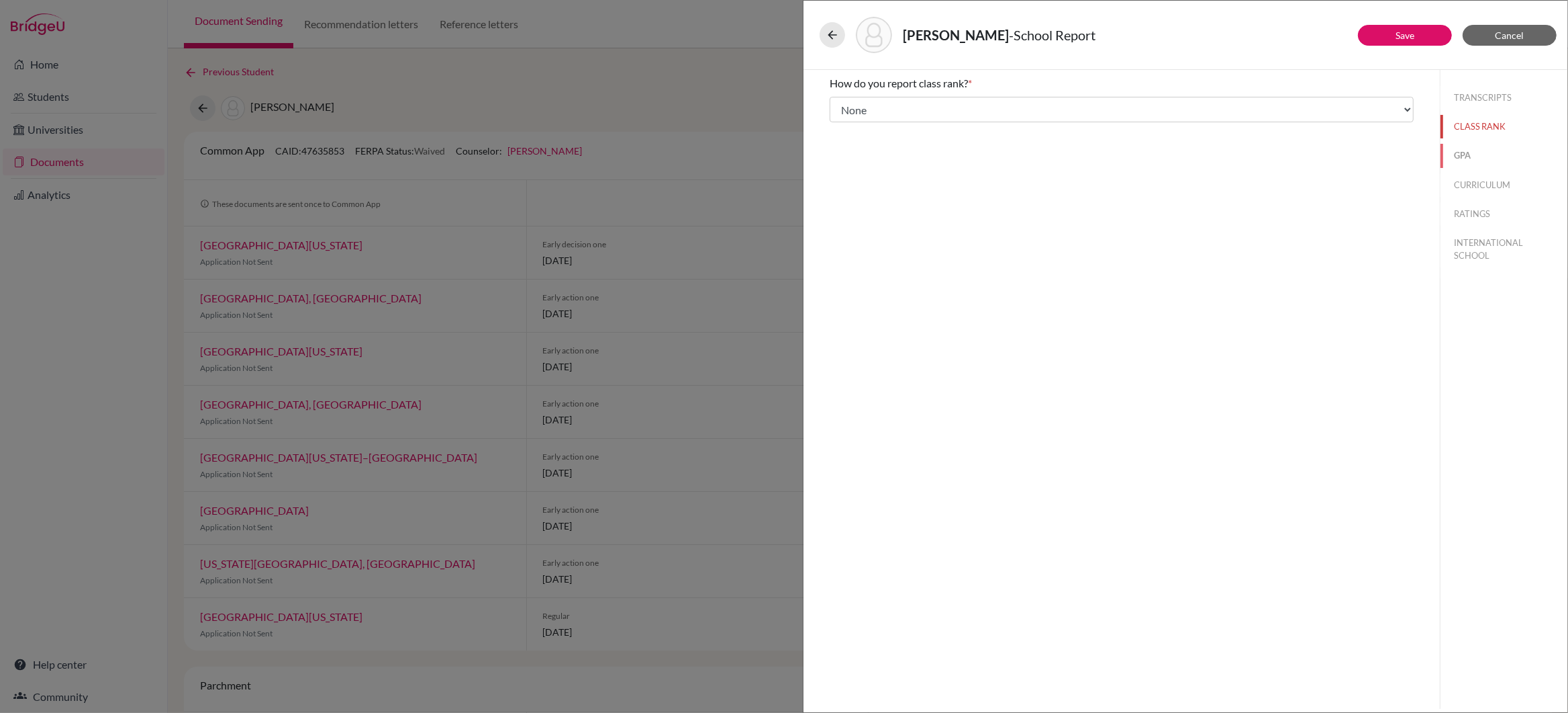
click at [1459, 158] on button "GPA" at bounding box center [1504, 155] width 127 height 24
click at [1475, 184] on button "CURRICULUM" at bounding box center [1504, 184] width 127 height 24
select select "4"
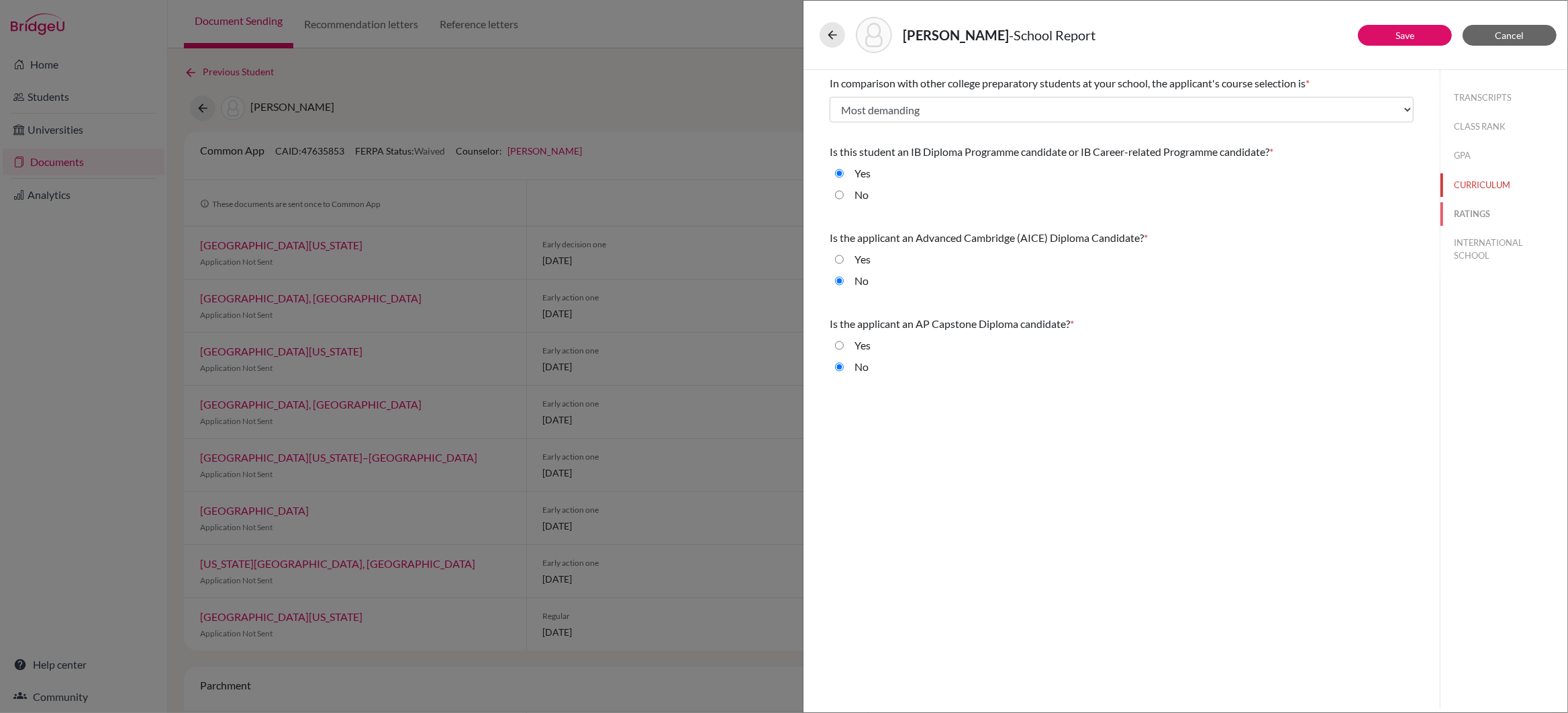
click at [1472, 210] on button "RATINGS" at bounding box center [1504, 214] width 127 height 24
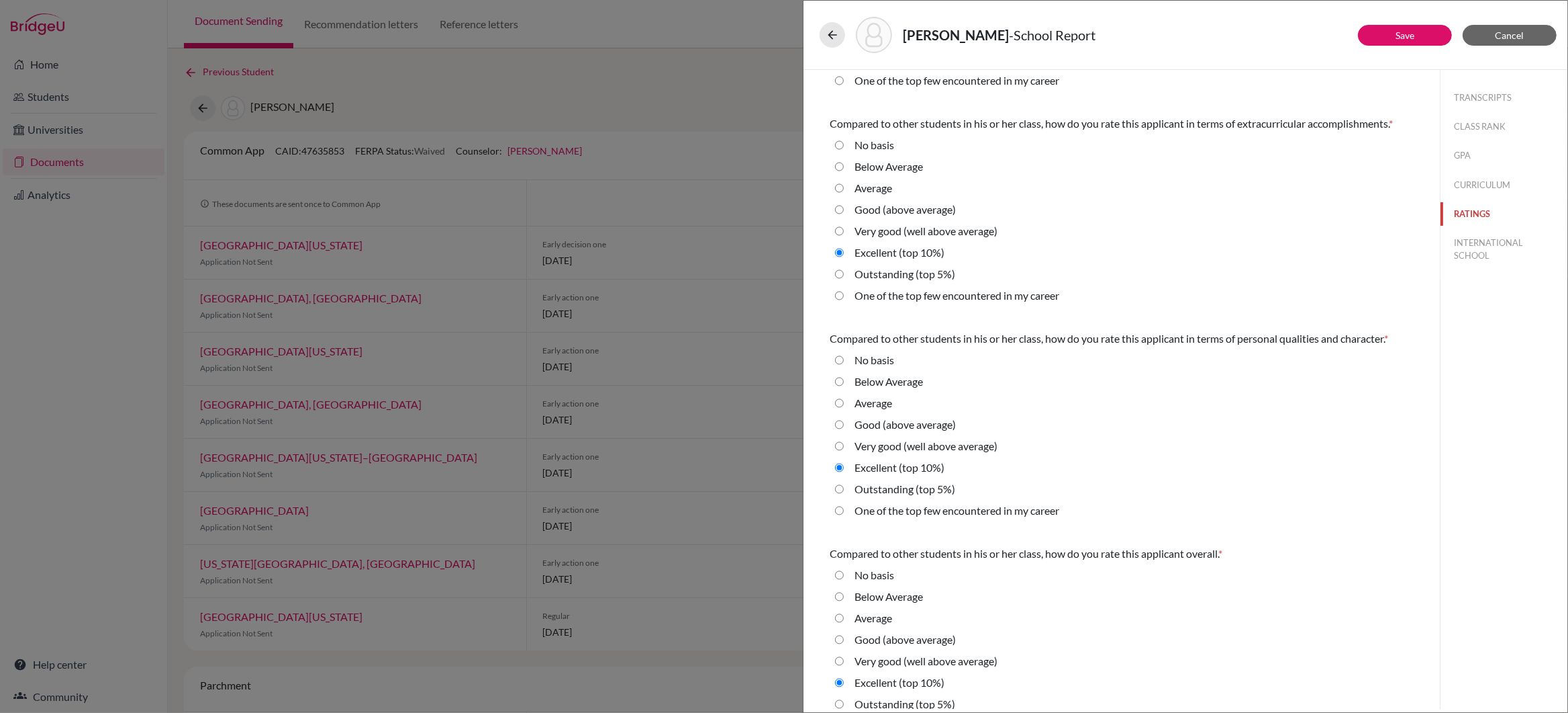
scroll to position [209, 0]
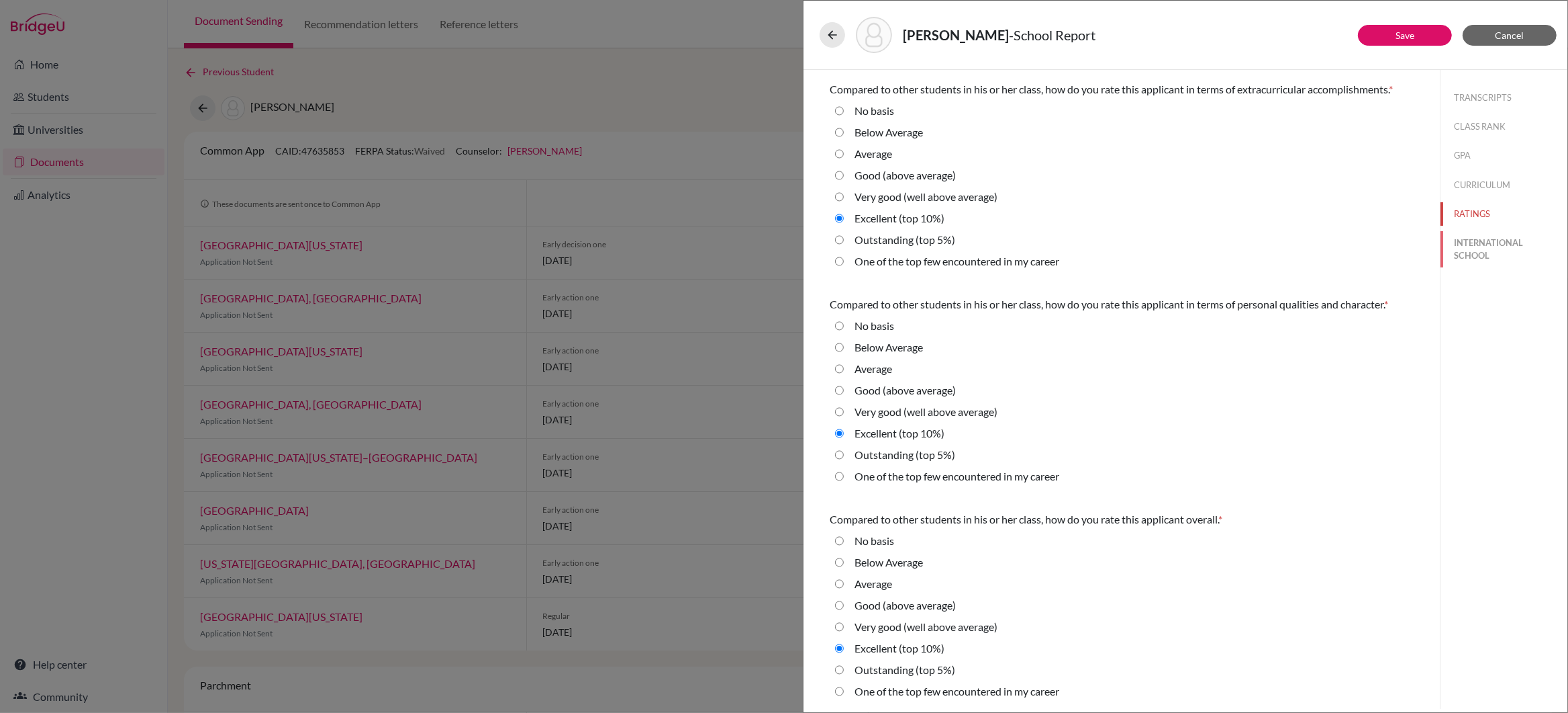
click at [1479, 244] on button "INTERNATIONAL SCHOOL" at bounding box center [1504, 250] width 127 height 36
radio Average "true"
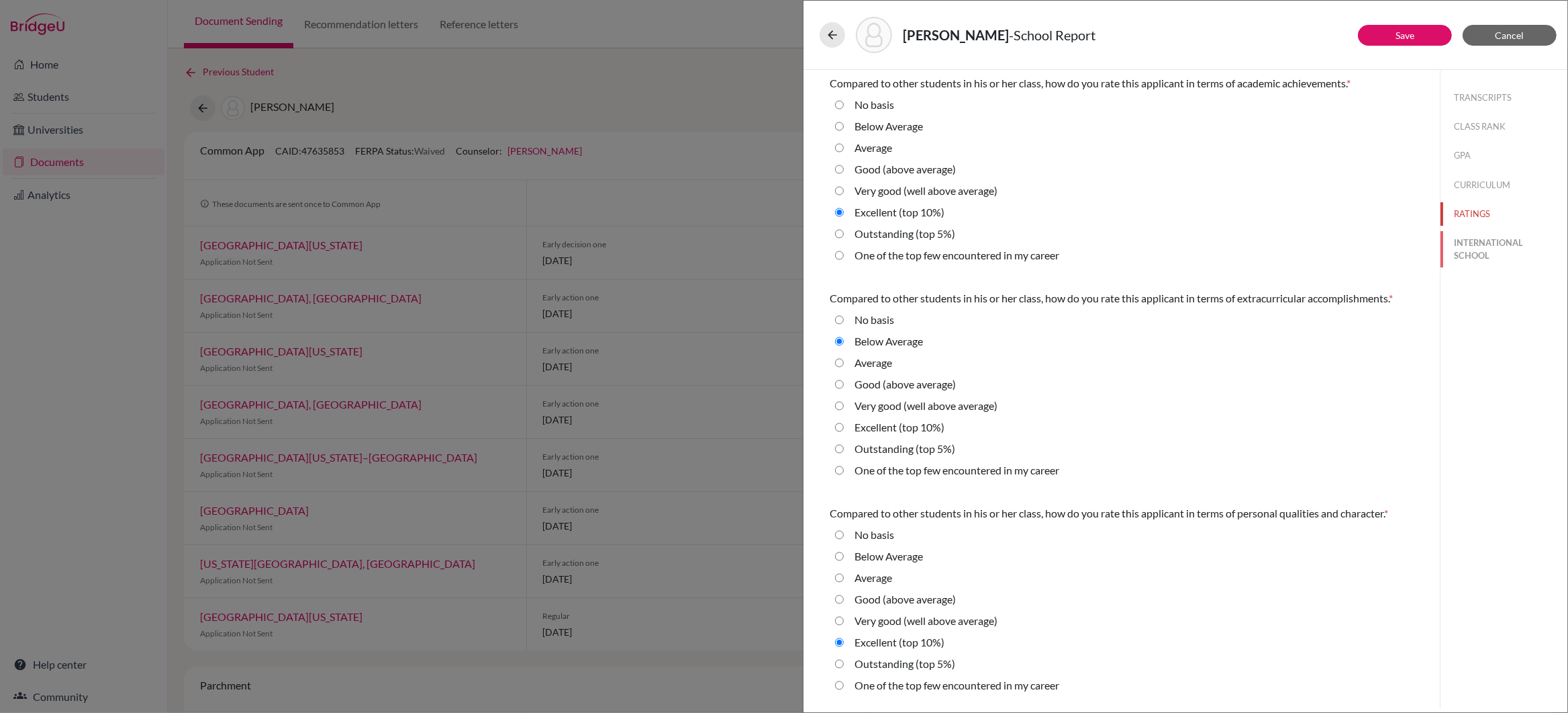
select select "14"
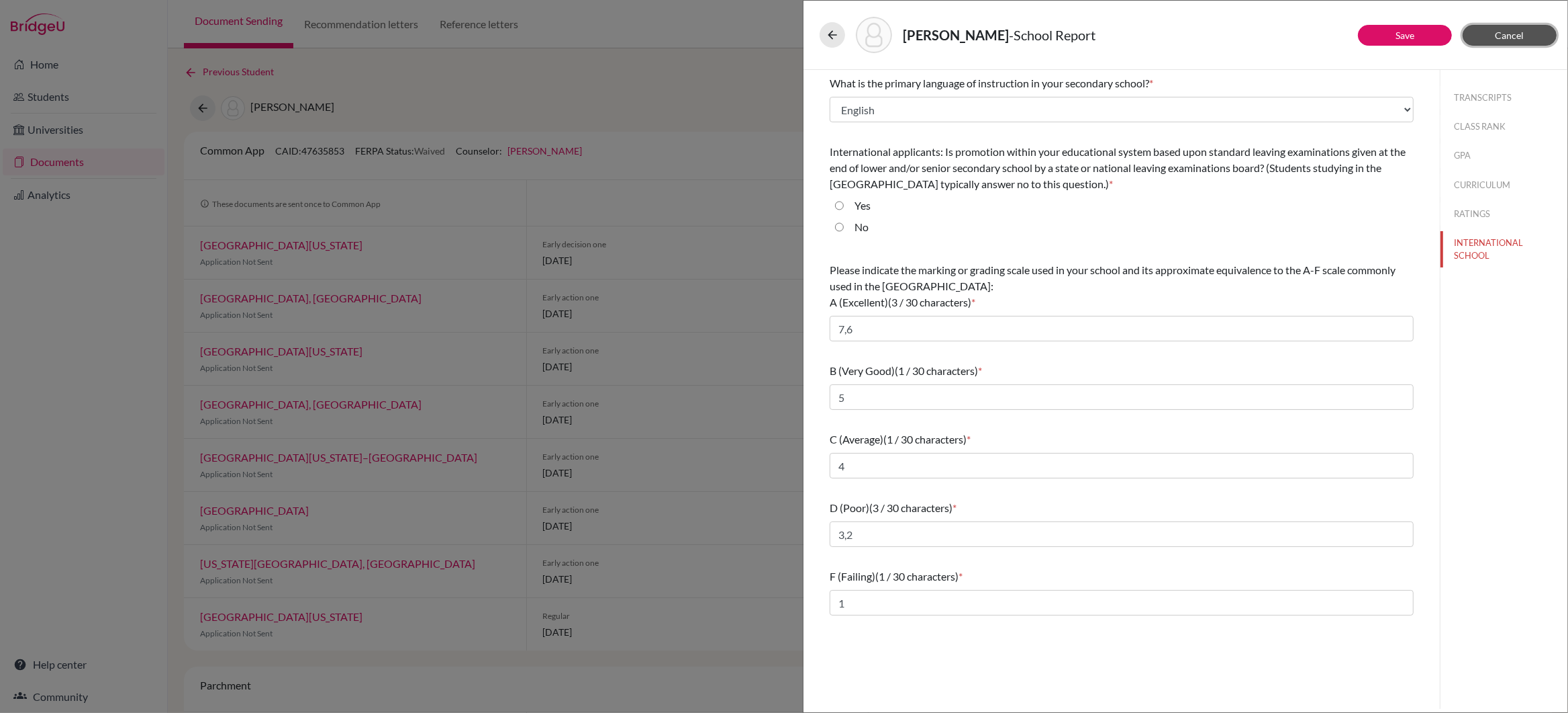
click at [1504, 33] on span "Cancel" at bounding box center [1510, 35] width 29 height 11
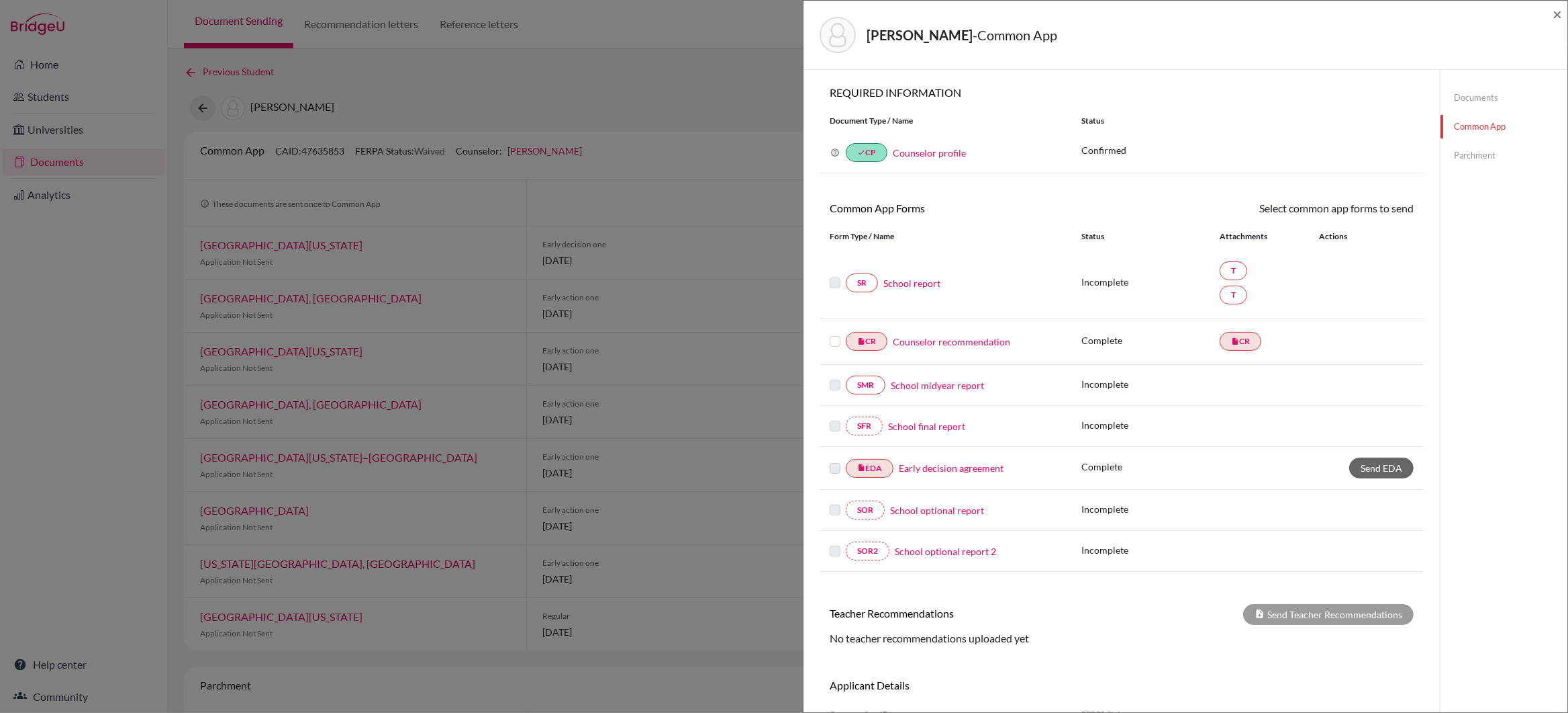
click at [951, 345] on link "Counselor recommendation" at bounding box center [952, 341] width 118 height 14
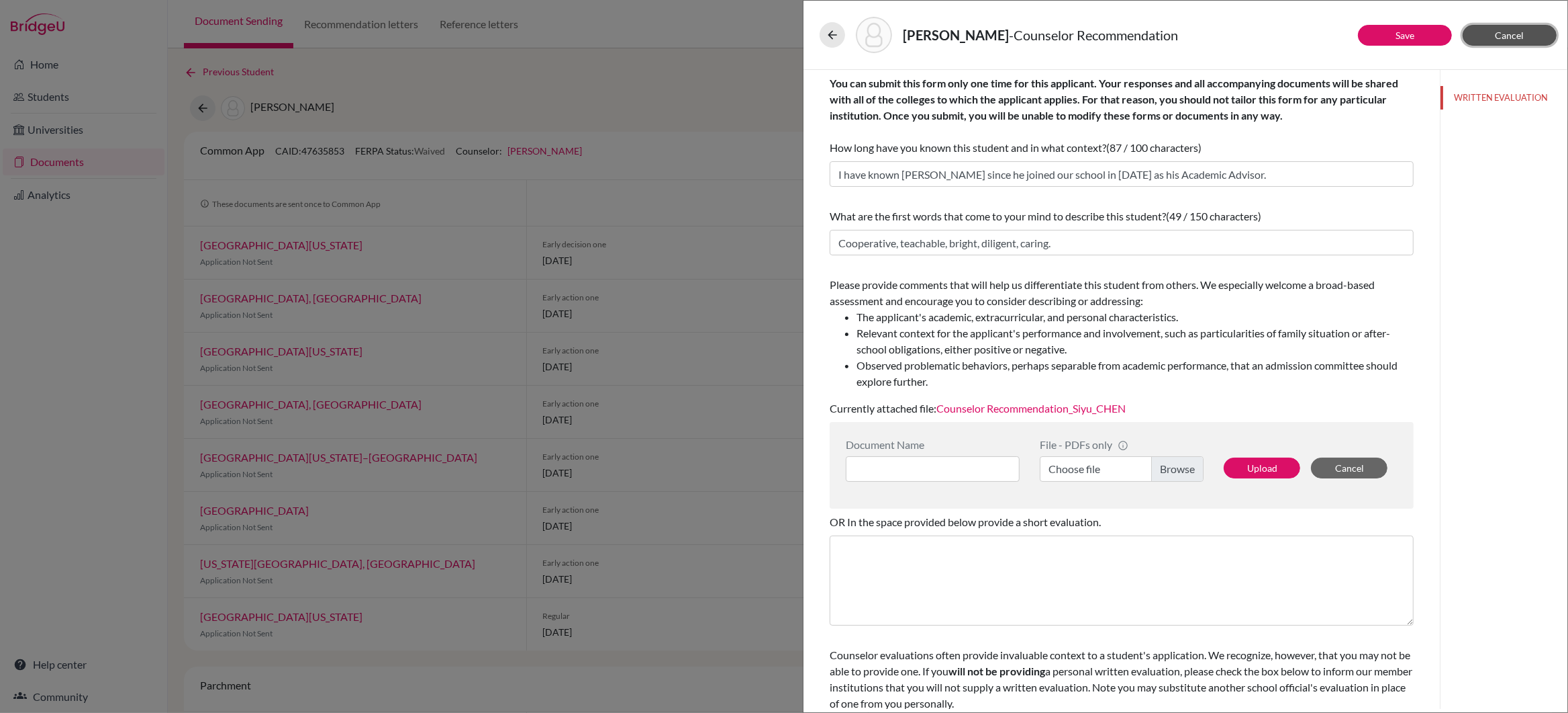
click at [1512, 38] on span "Cancel" at bounding box center [1510, 35] width 29 height 11
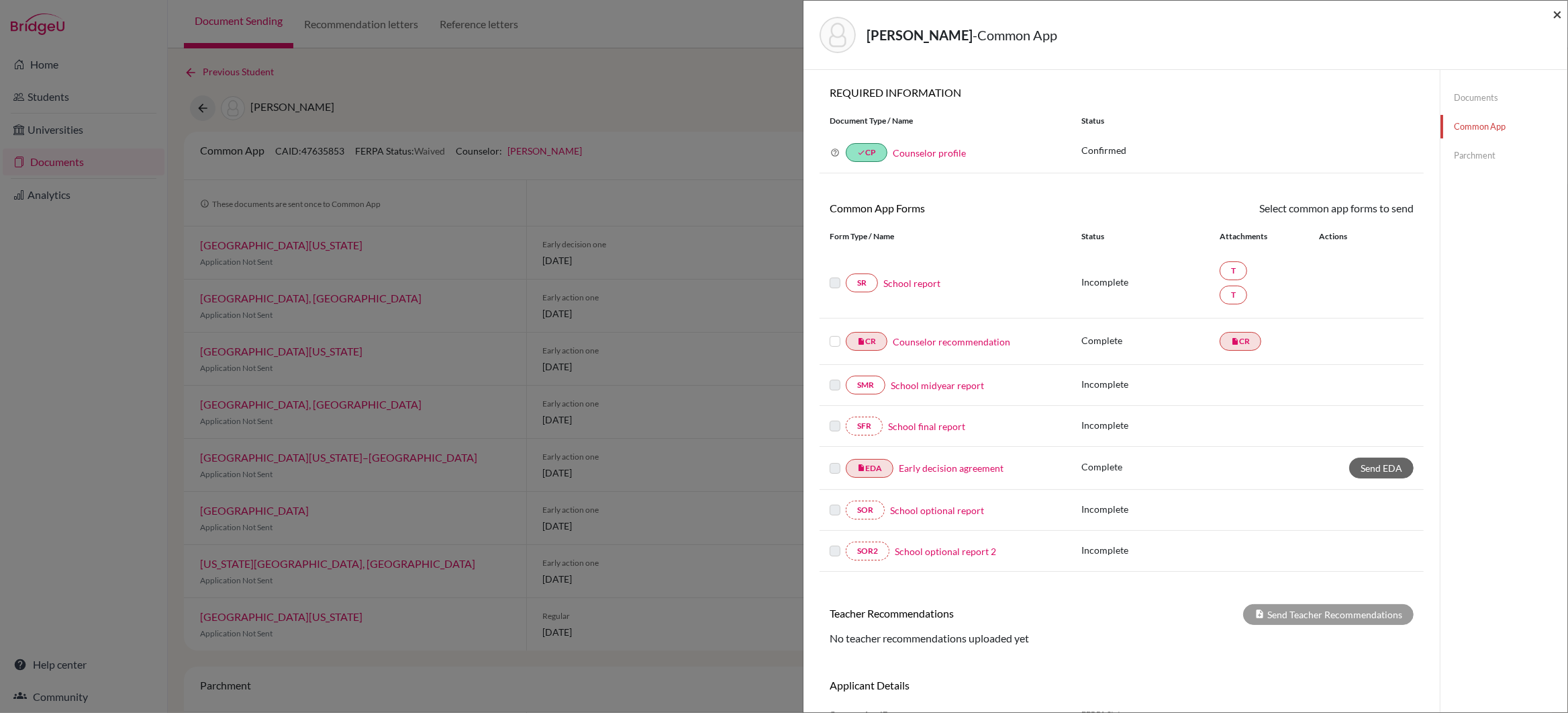
click at [1555, 11] on span "×" at bounding box center [1557, 14] width 9 height 20
